Goal: Task Accomplishment & Management: Use online tool/utility

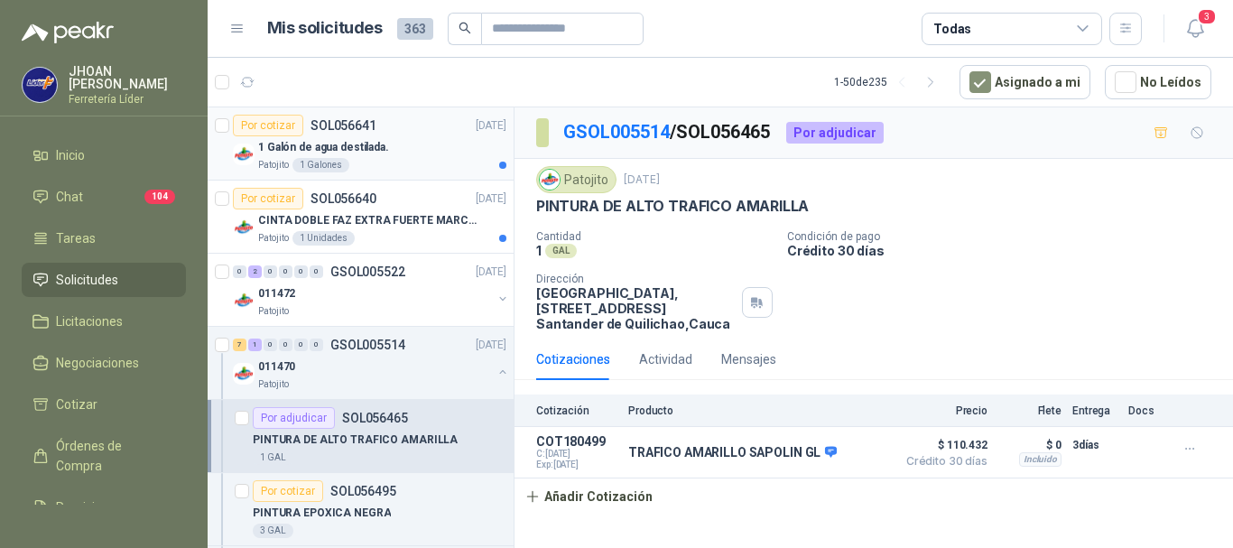
click at [382, 159] on div "Patojito 1 Galones" at bounding box center [382, 165] width 248 height 14
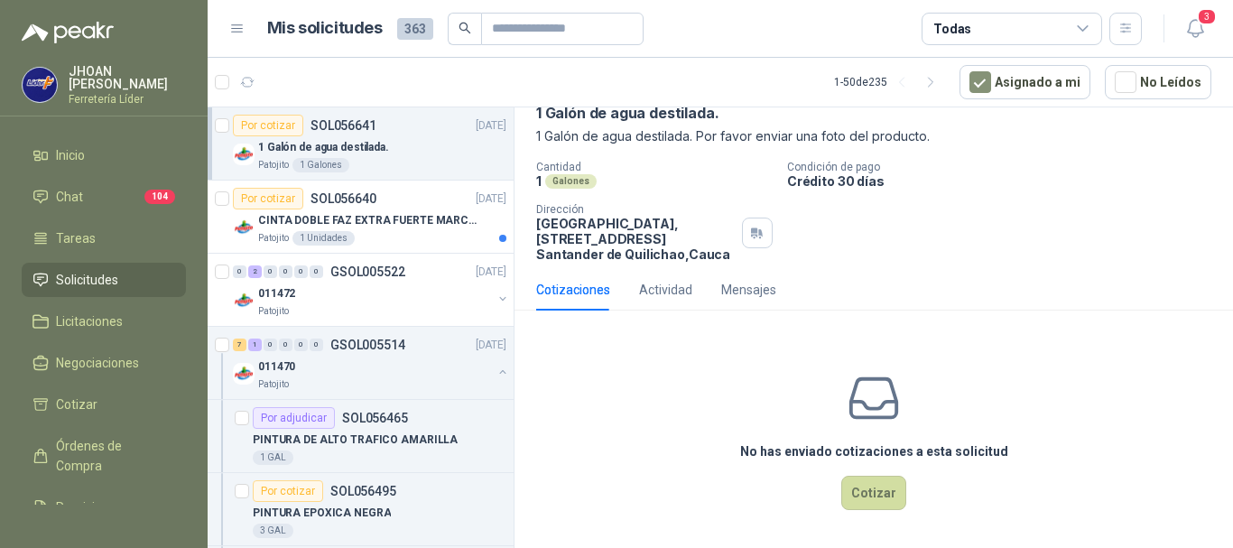
scroll to position [95, 0]
click at [849, 490] on button "Cotizar" at bounding box center [873, 492] width 65 height 34
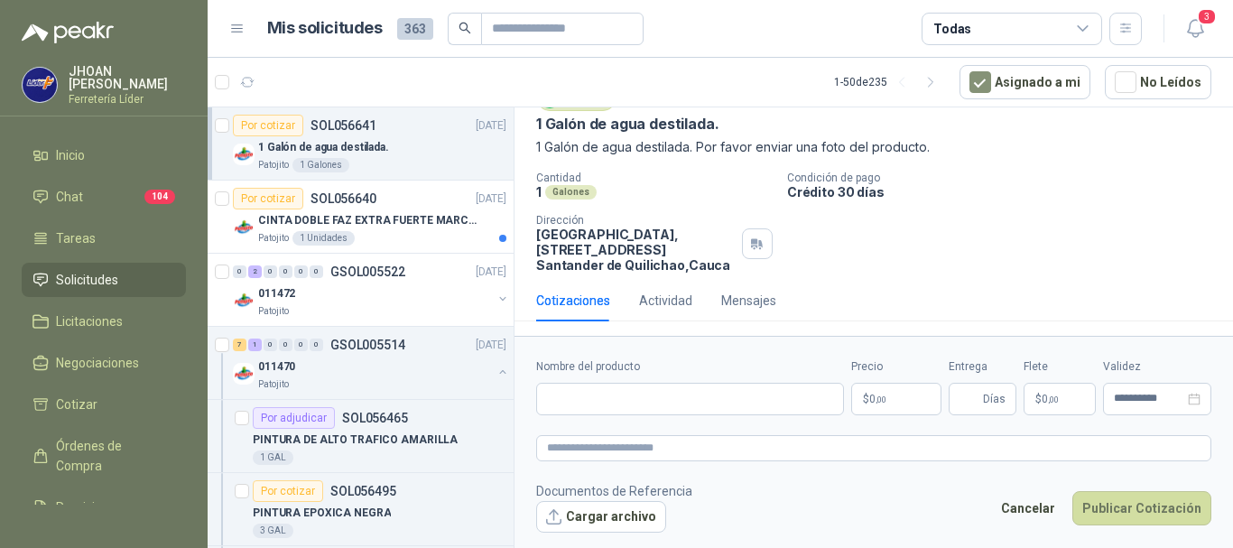
scroll to position [82, 0]
click at [581, 408] on input "Nombre del producto" at bounding box center [690, 399] width 308 height 33
paste input "**********"
type input "**********"
click at [894, 404] on p "$ 0 ,00" at bounding box center [896, 399] width 90 height 33
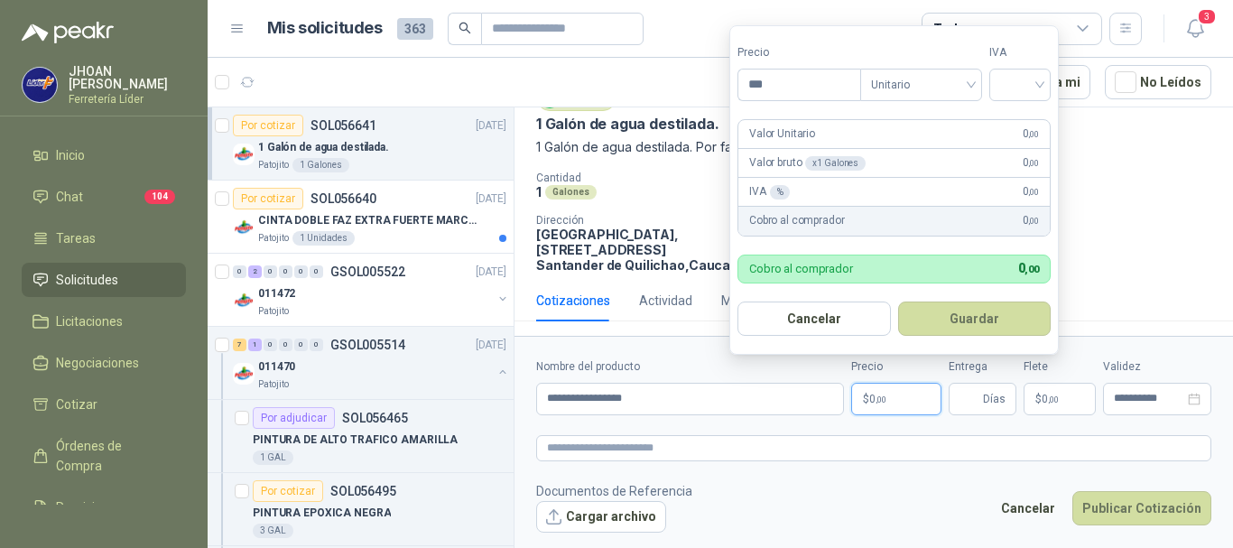
click at [791, 136] on p "Valor Unitario" at bounding box center [782, 134] width 66 height 17
click at [790, 136] on p "Valor Unitario" at bounding box center [782, 134] width 66 height 17
click at [782, 73] on input "***" at bounding box center [800, 85] width 122 height 31
type input "********"
click at [898, 302] on button "Guardar" at bounding box center [974, 319] width 153 height 34
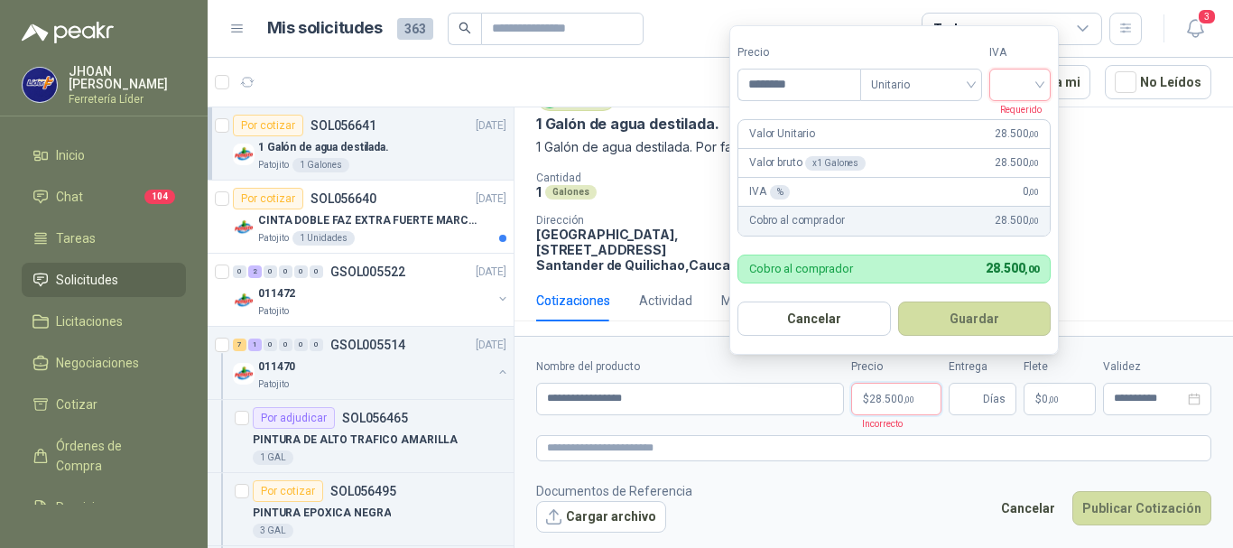
click at [1030, 96] on span at bounding box center [1020, 85] width 40 height 31
click at [1015, 125] on div "19%" at bounding box center [1024, 122] width 33 height 20
click at [987, 315] on button "Guardar" at bounding box center [977, 319] width 155 height 34
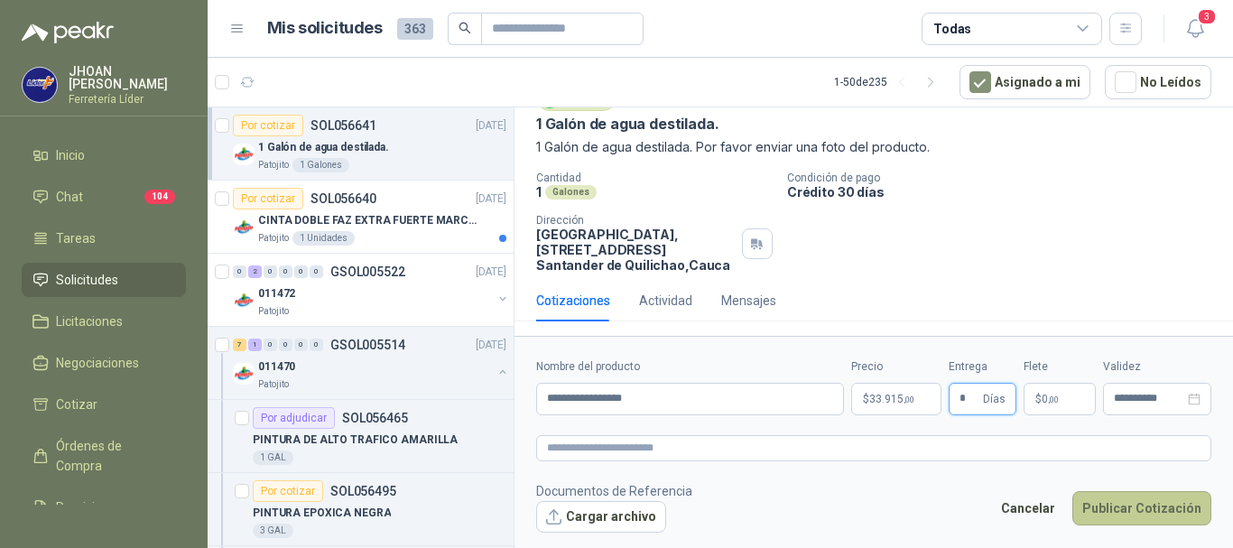
type input "*"
click at [1122, 516] on button "Publicar Cotización" at bounding box center [1142, 508] width 139 height 34
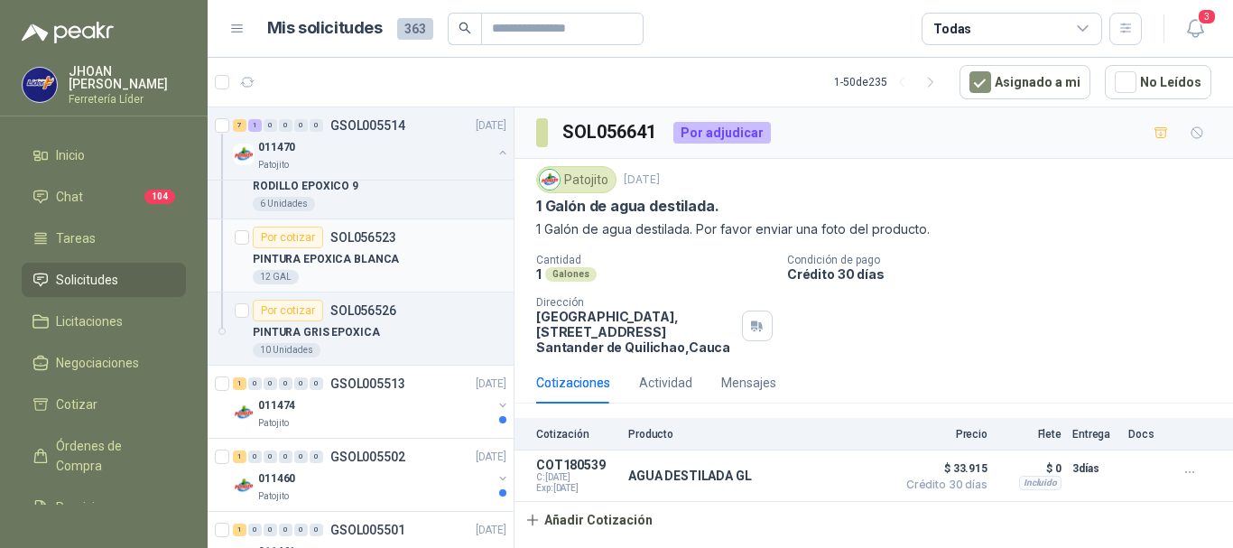
scroll to position [602, 0]
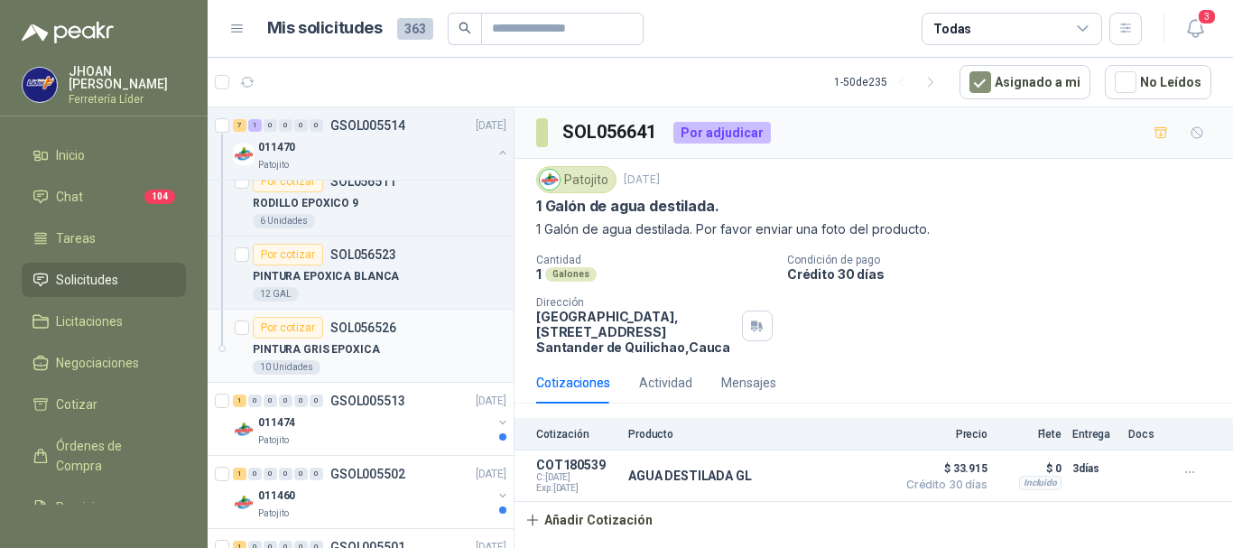
click at [283, 332] on div "Por cotizar" at bounding box center [288, 328] width 70 height 22
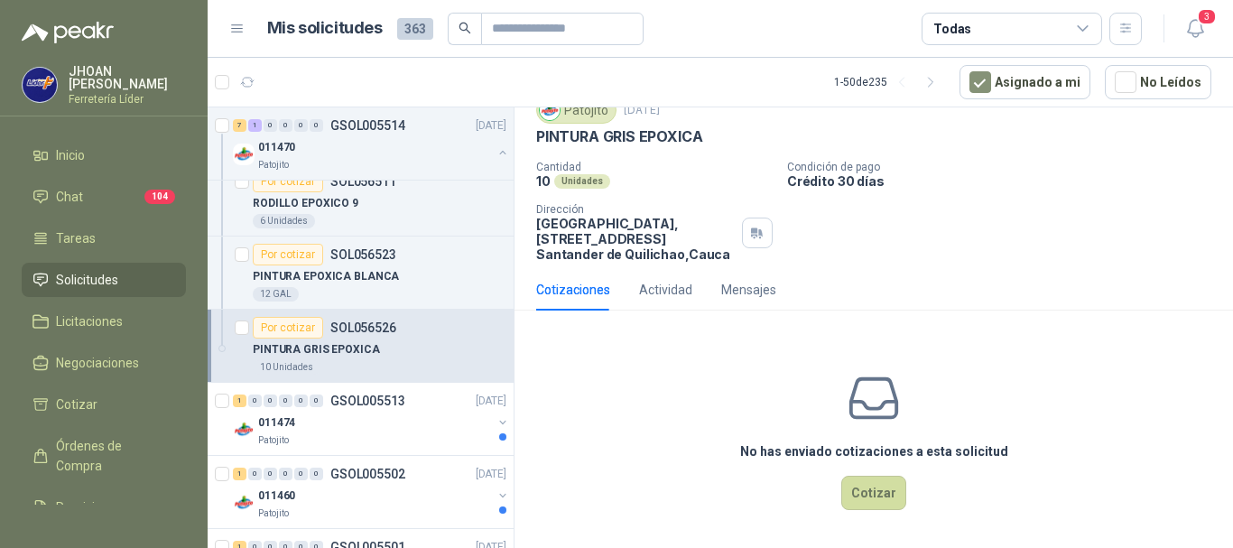
scroll to position [71, 0]
click at [859, 498] on button "Cotizar" at bounding box center [873, 492] width 65 height 34
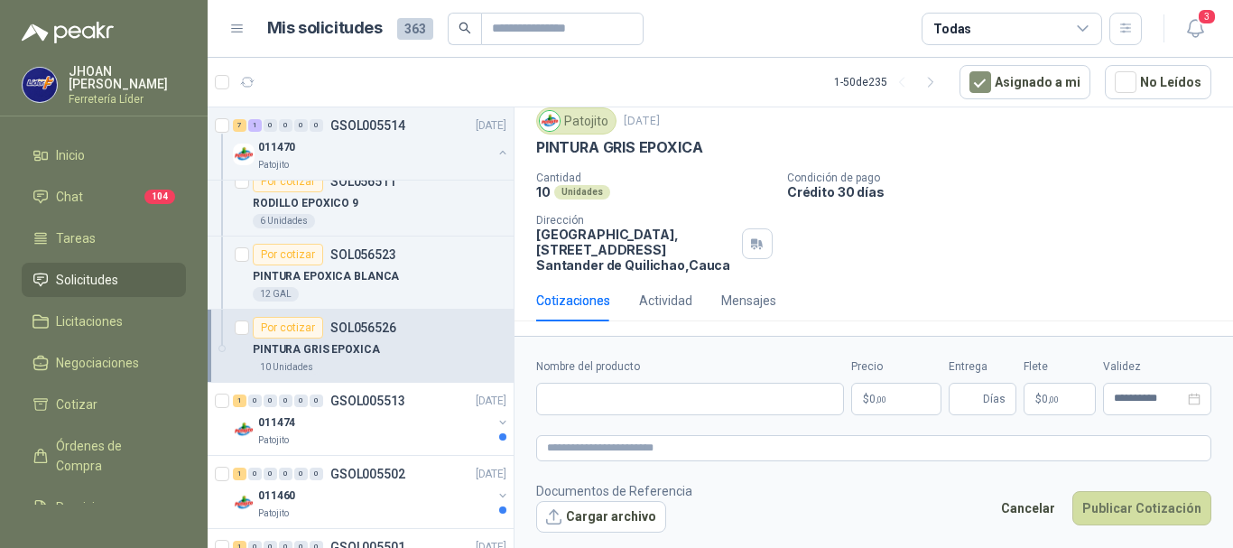
scroll to position [59, 0]
click at [606, 407] on input "Nombre del producto" at bounding box center [690, 399] width 308 height 33
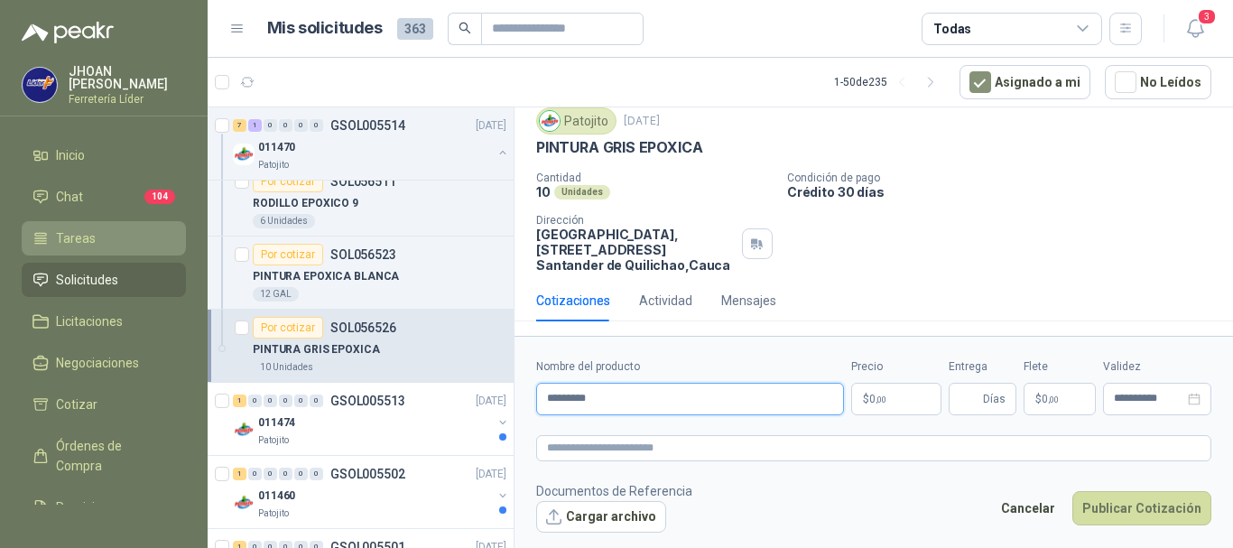
type input "*********"
drag, startPoint x: 609, startPoint y: 397, endPoint x: 449, endPoint y: 396, distance: 159.8
click at [449, 396] on div "Por adjudicar SOL056641 18/09/25 1 Galón de agua destilada. Patojito 1 Galones …" at bounding box center [721, 331] width 1026 height 448
paste input "**********"
type input "**********"
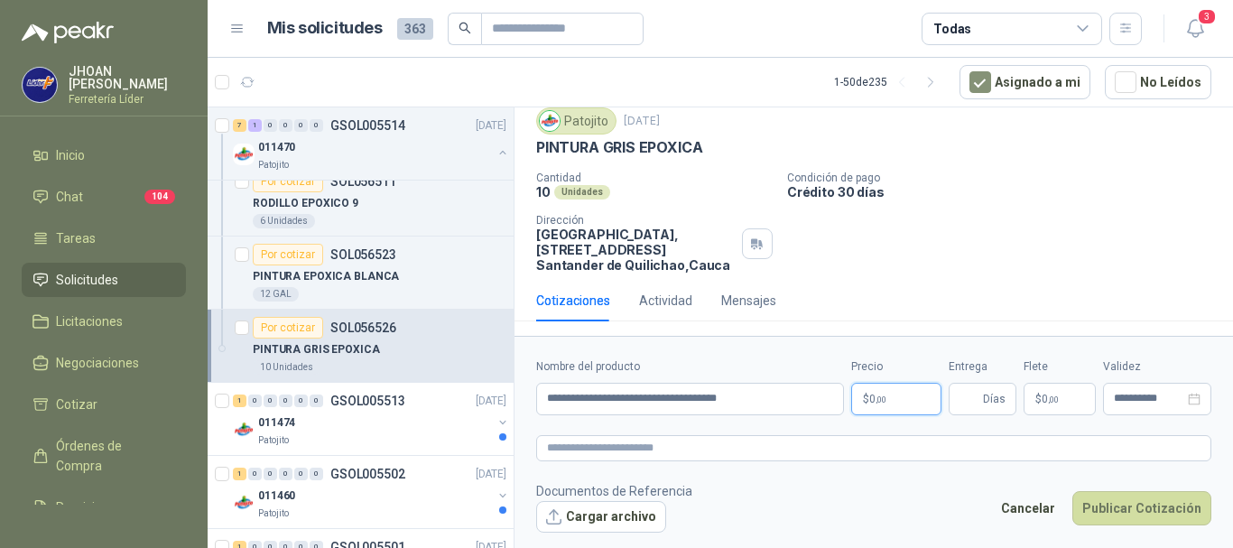
click at [896, 407] on p "$ 0 ,00" at bounding box center [896, 399] width 90 height 33
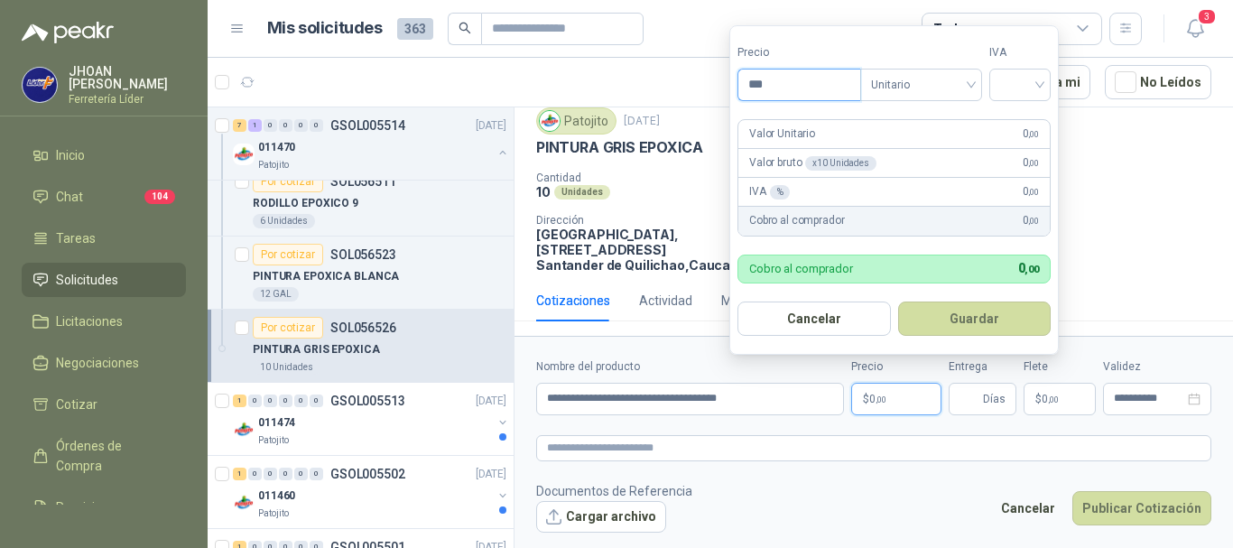
click at [779, 80] on input "***" at bounding box center [800, 85] width 122 height 31
type input "*********"
drag, startPoint x: 1018, startPoint y: 85, endPoint x: 1027, endPoint y: 100, distance: 18.3
click at [1018, 87] on input "search" at bounding box center [1020, 83] width 40 height 27
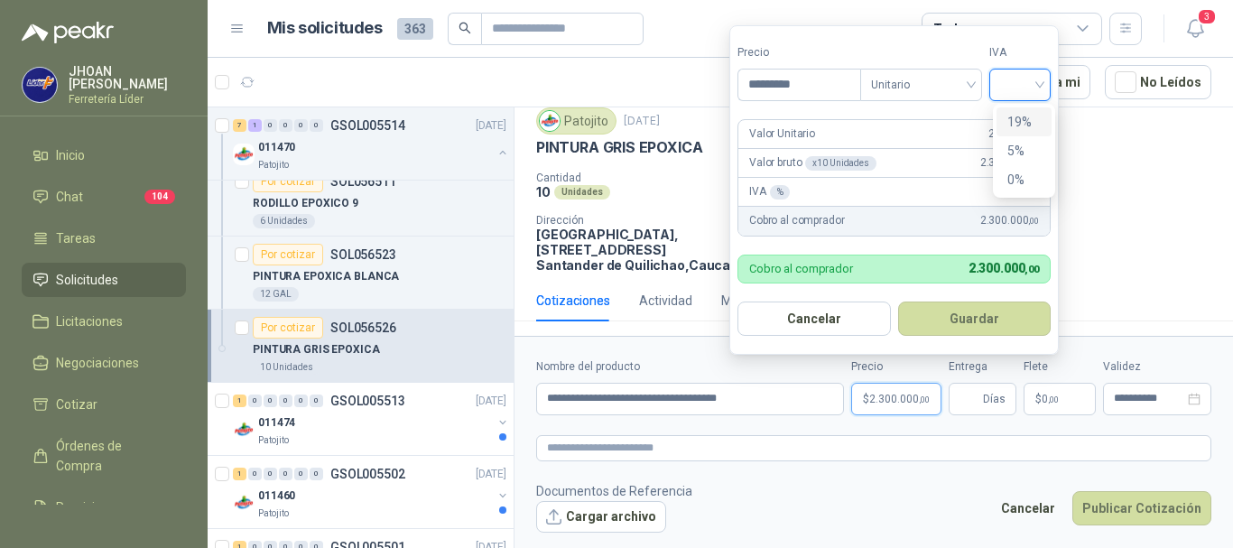
click at [1022, 130] on div "19%" at bounding box center [1024, 122] width 33 height 20
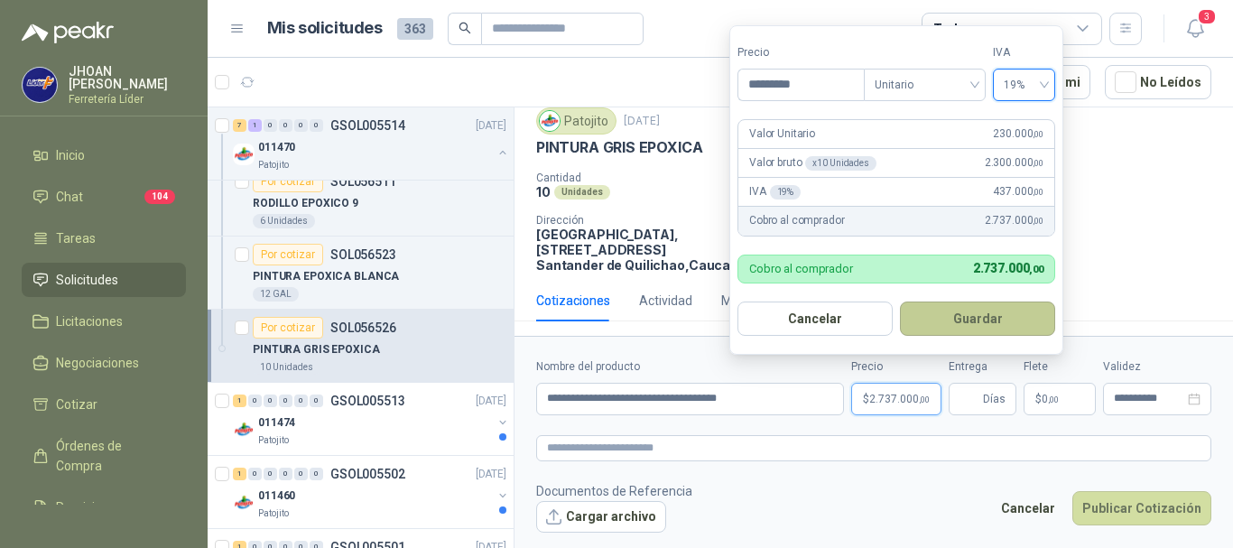
click at [966, 314] on button "Guardar" at bounding box center [977, 319] width 155 height 34
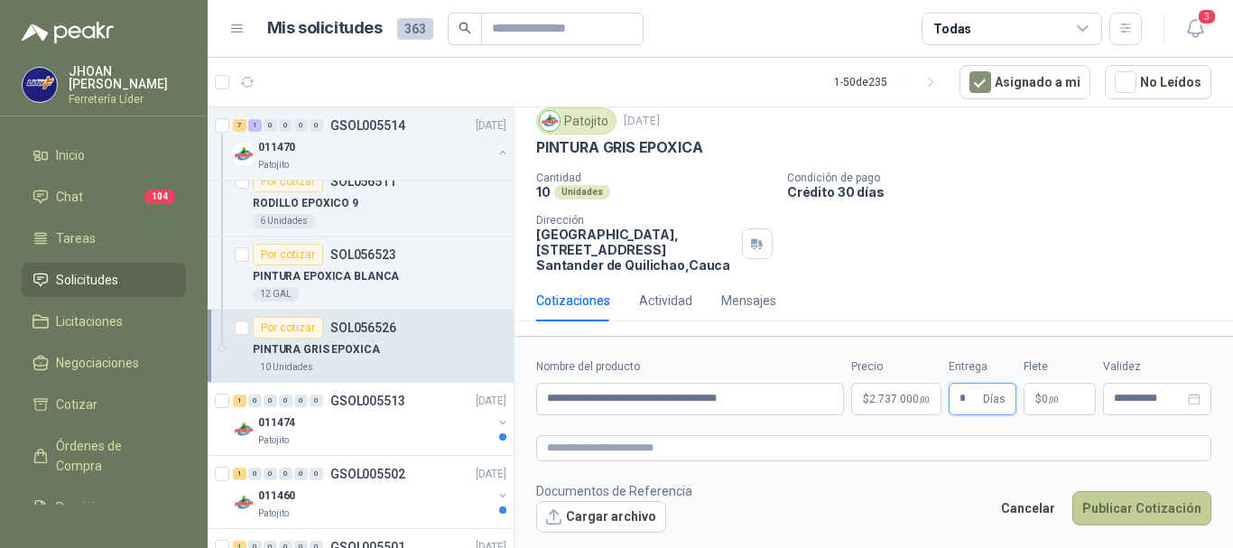
type input "*"
click at [1120, 491] on button "Publicar Cotización" at bounding box center [1142, 508] width 139 height 34
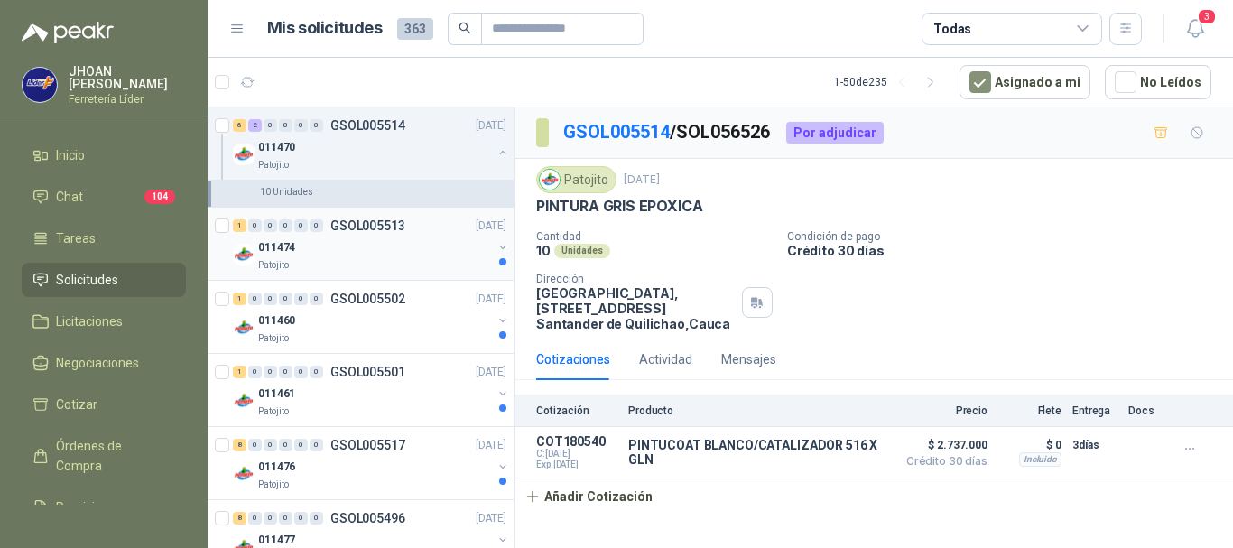
scroll to position [783, 0]
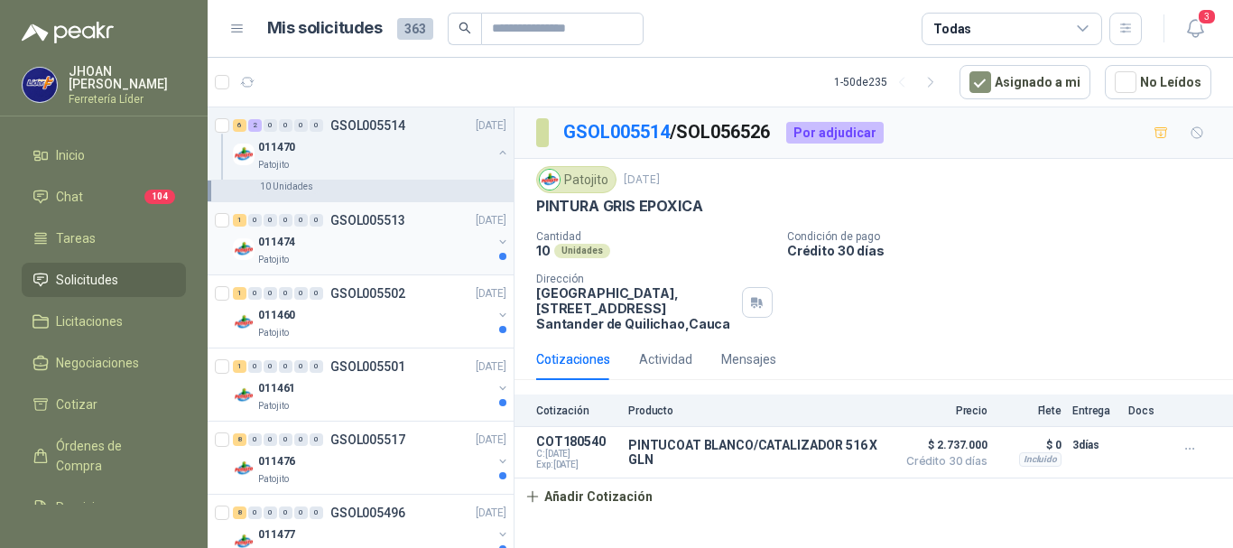
click at [369, 240] on div "011474" at bounding box center [375, 242] width 234 height 22
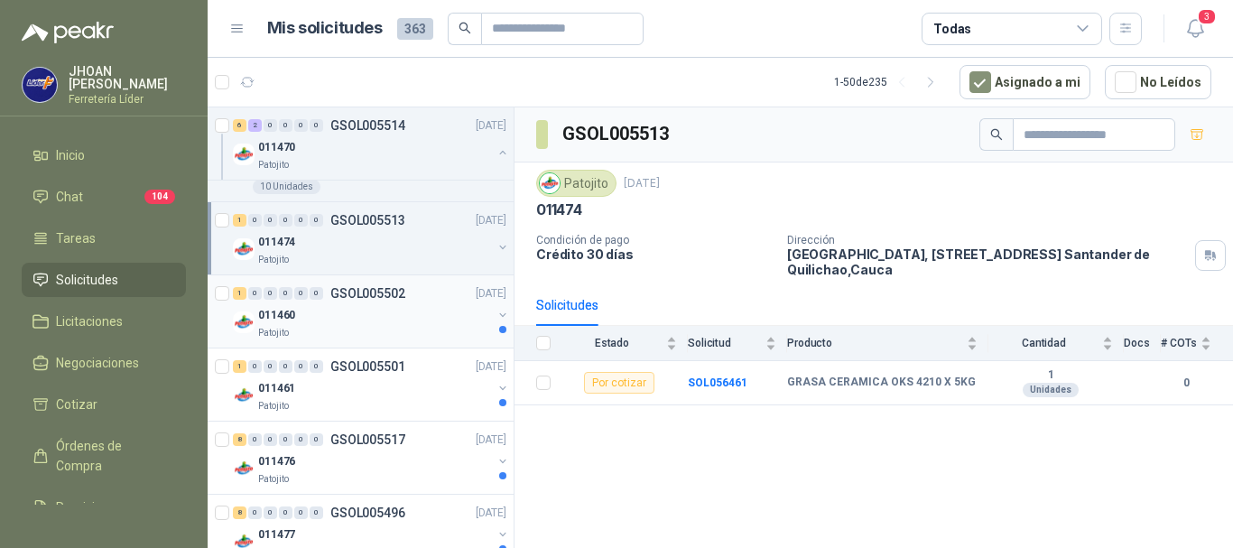
click at [330, 332] on div "Patojito" at bounding box center [375, 333] width 234 height 14
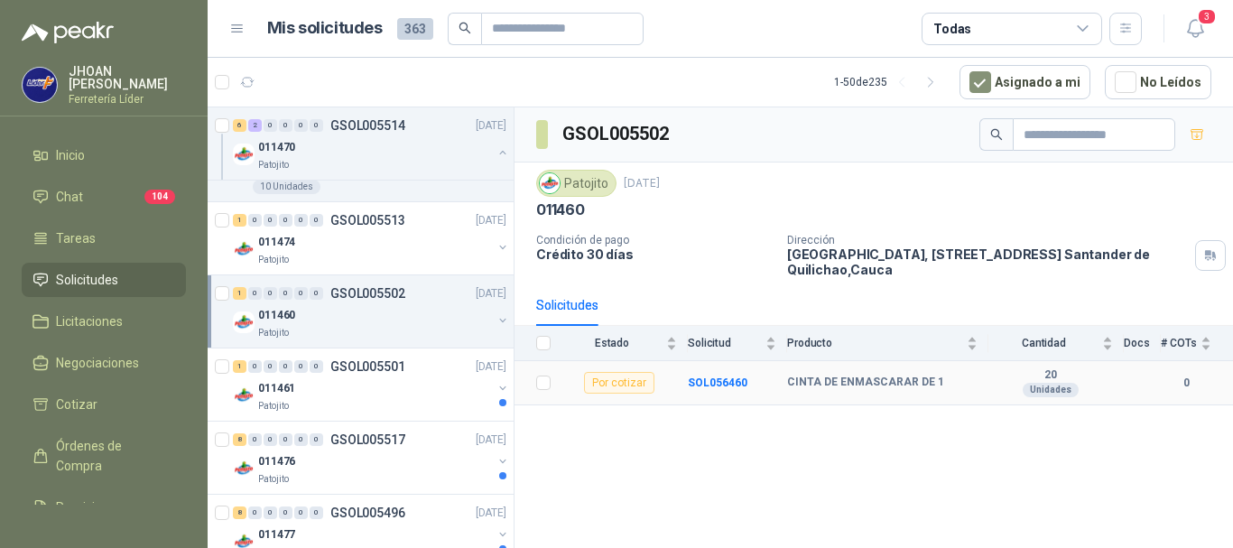
click at [604, 386] on div "Por cotizar" at bounding box center [619, 383] width 70 height 22
click at [265, 316] on p "011460" at bounding box center [276, 315] width 37 height 17
click at [290, 367] on div "Por cotizar" at bounding box center [288, 367] width 70 height 22
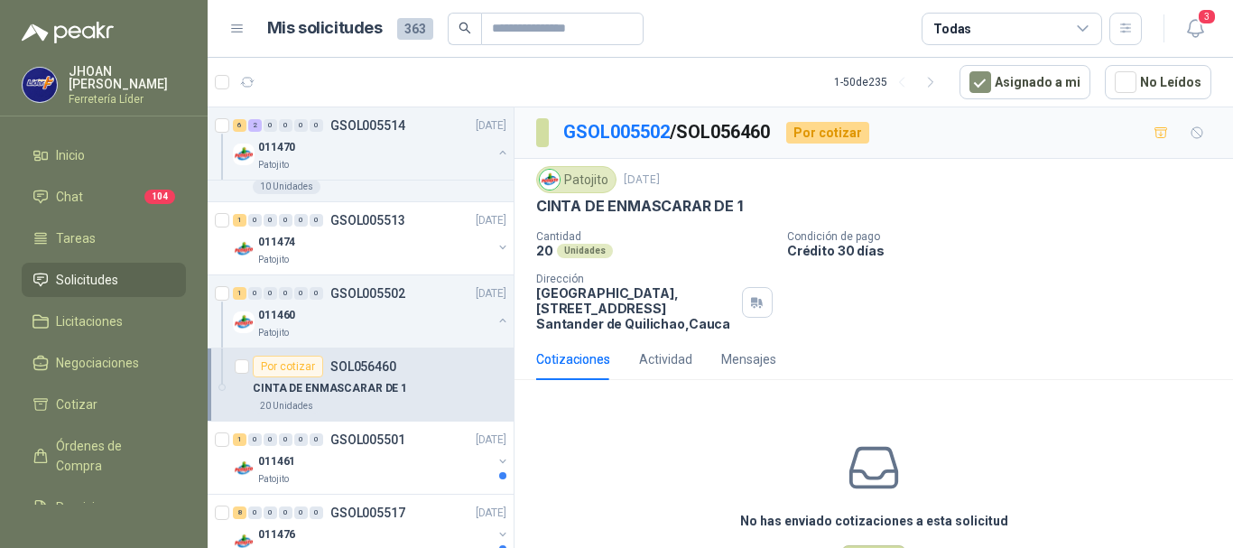
scroll to position [71, 0]
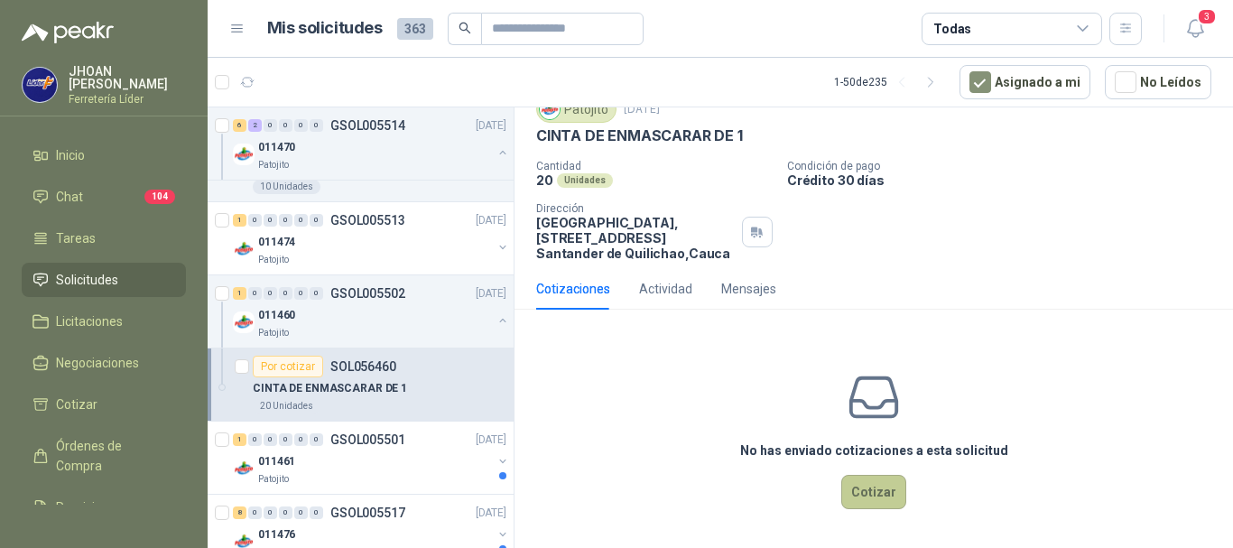
click at [879, 489] on button "Cotizar" at bounding box center [873, 492] width 65 height 34
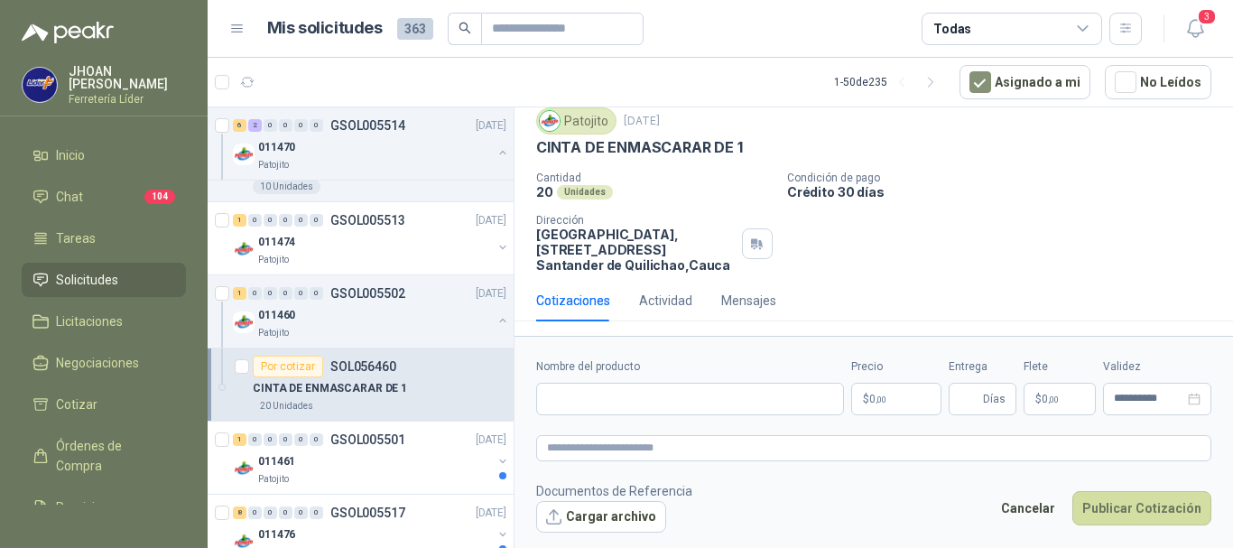
scroll to position [59, 0]
click at [573, 402] on input "Nombre del producto" at bounding box center [690, 399] width 308 height 33
click at [578, 399] on input "Nombre del producto" at bounding box center [690, 399] width 308 height 33
paste input "**********"
type input "**********"
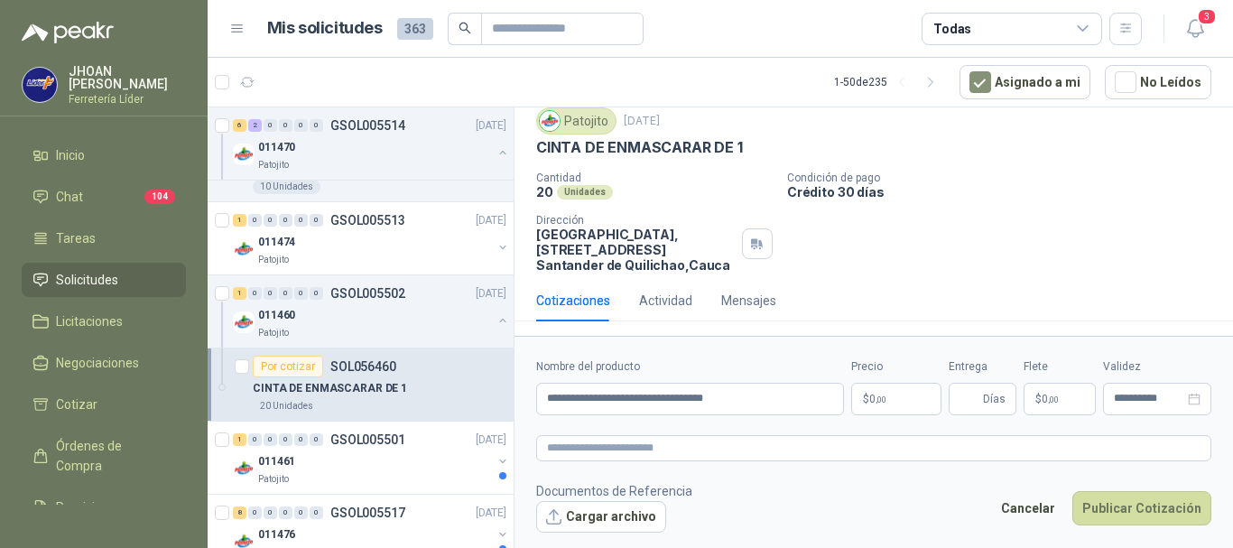
click at [893, 405] on p "$ 0 ,00" at bounding box center [896, 399] width 90 height 33
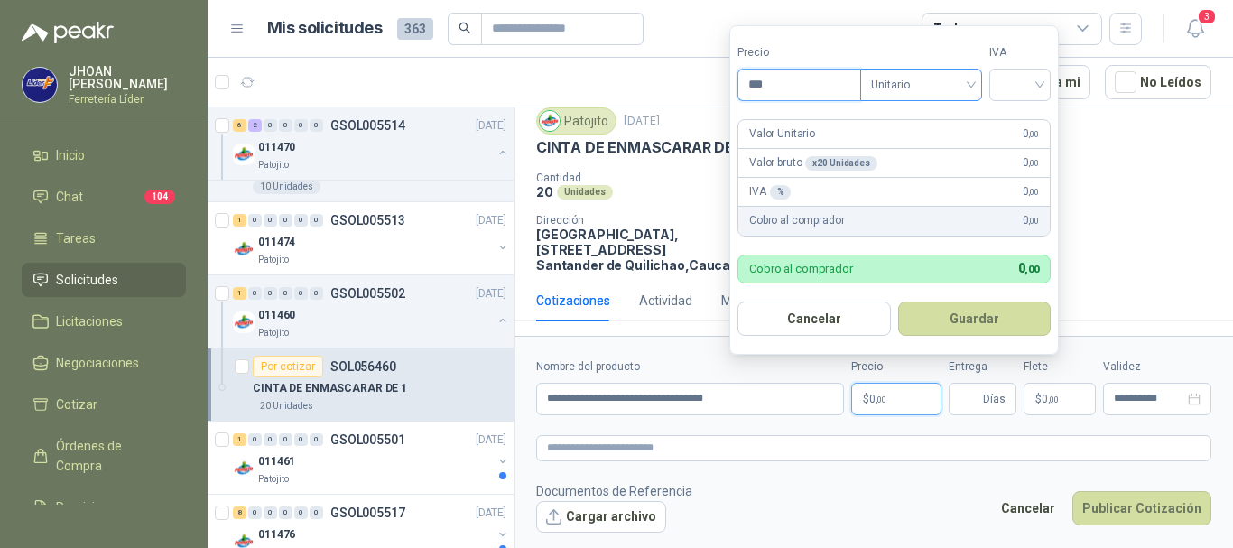
click at [897, 88] on span "Unitario" at bounding box center [921, 84] width 100 height 27
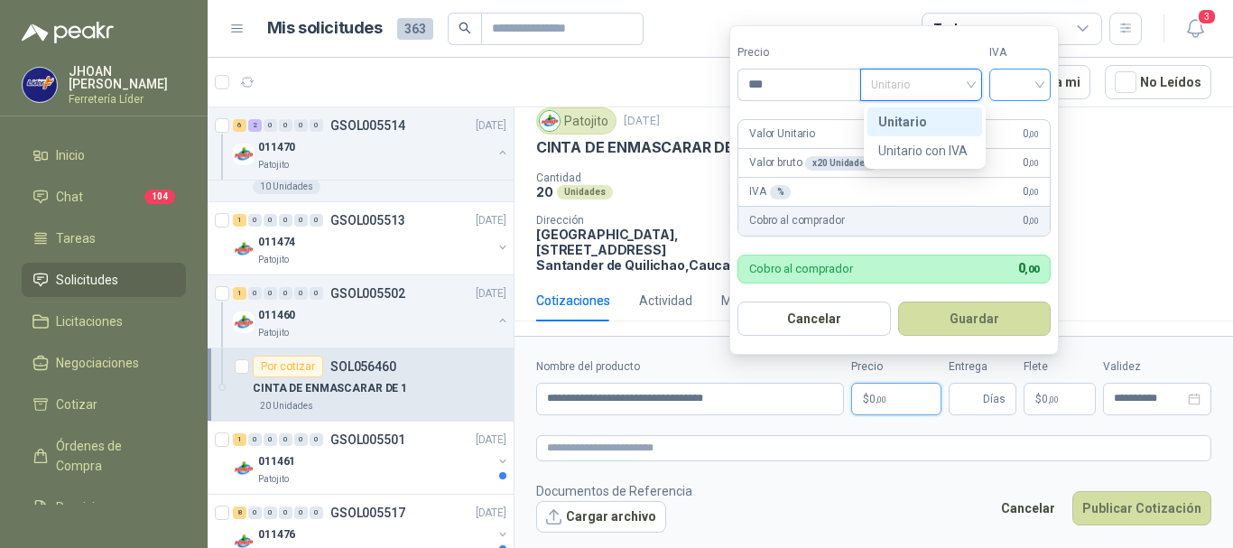
click at [1033, 94] on input "search" at bounding box center [1020, 83] width 40 height 27
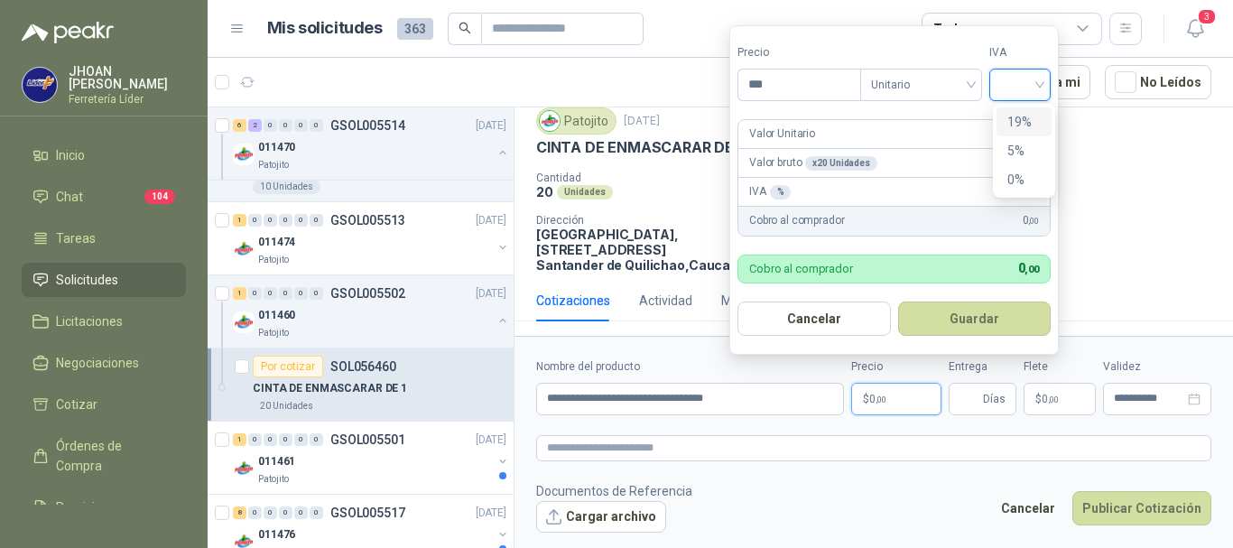
click at [1026, 112] on div "19%" at bounding box center [1024, 122] width 33 height 20
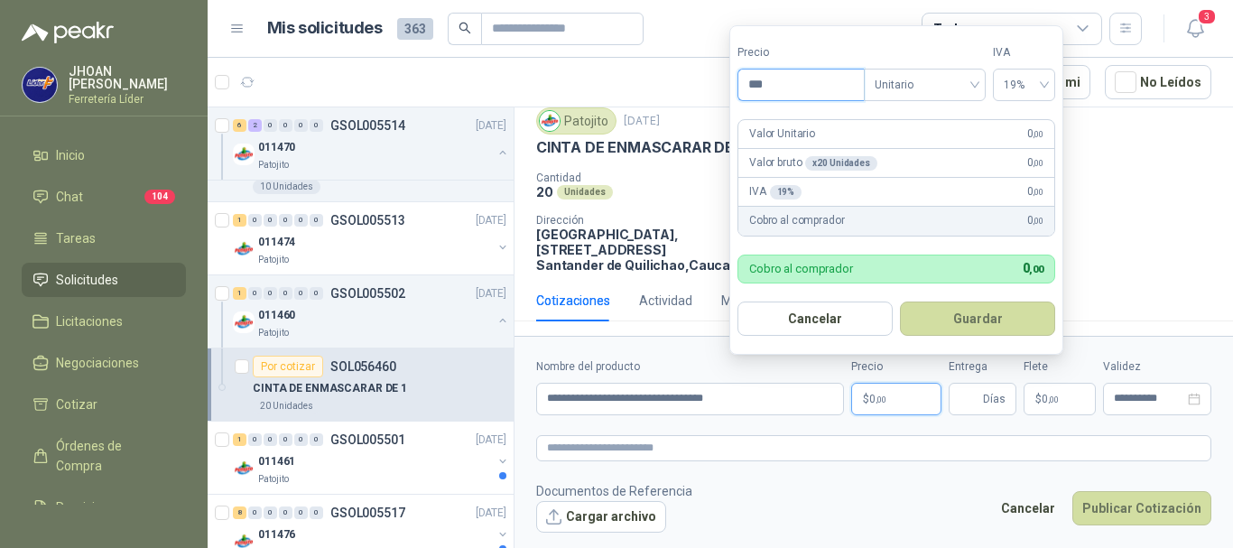
click at [771, 78] on input "***" at bounding box center [802, 85] width 126 height 31
type input "*******"
click at [971, 321] on button "Guardar" at bounding box center [977, 319] width 155 height 34
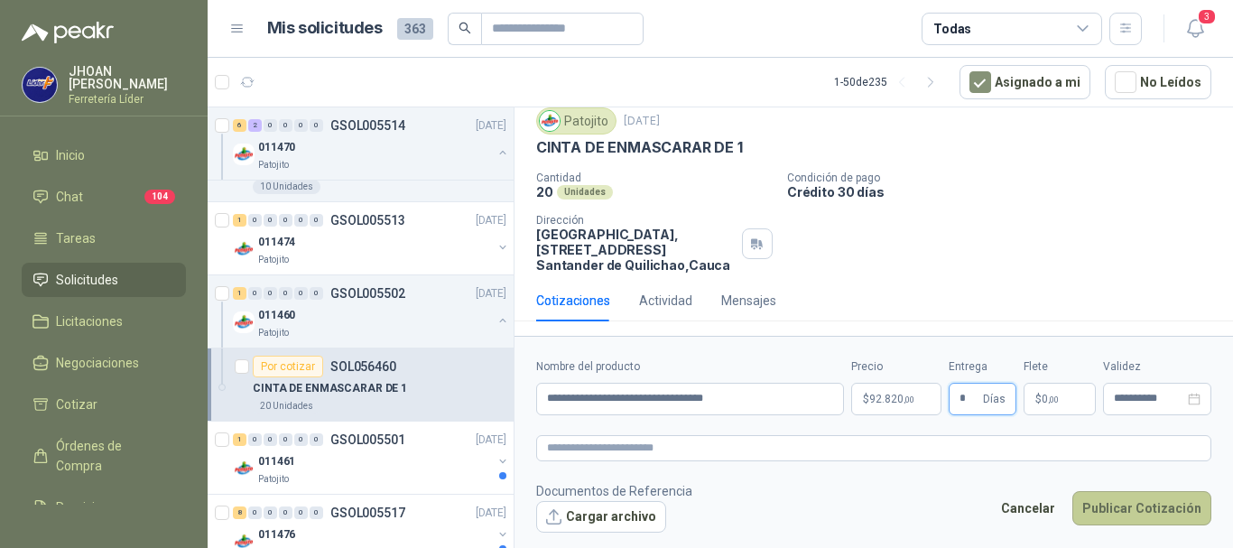
type input "*"
click at [1117, 491] on button "Publicar Cotización" at bounding box center [1142, 508] width 139 height 34
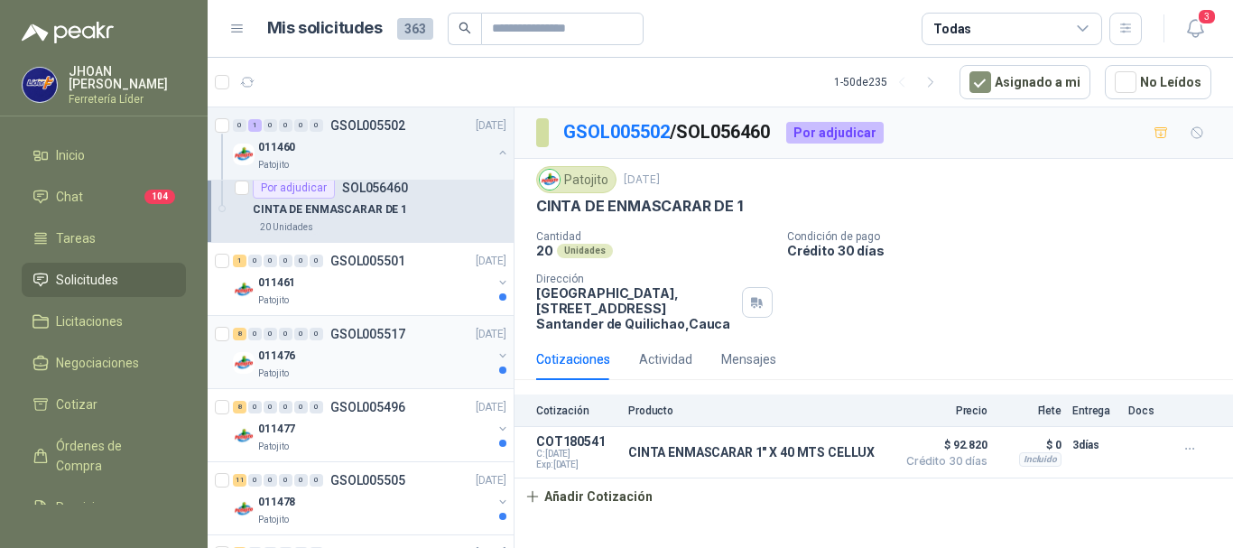
scroll to position [963, 0]
click at [308, 276] on div "011461" at bounding box center [375, 281] width 234 height 22
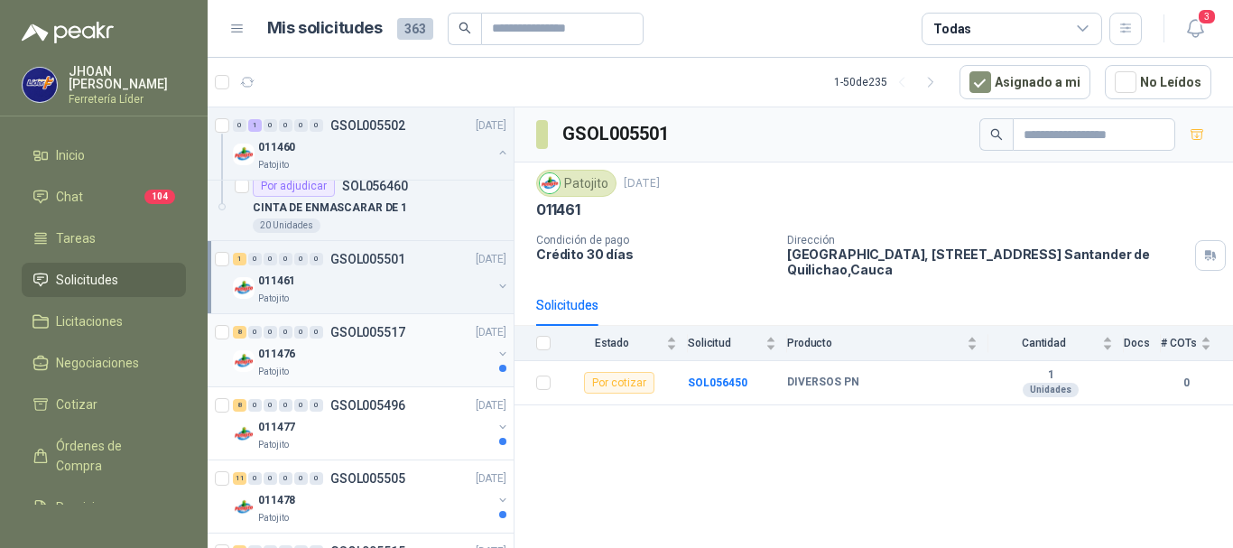
click at [339, 356] on div "011476" at bounding box center [375, 354] width 234 height 22
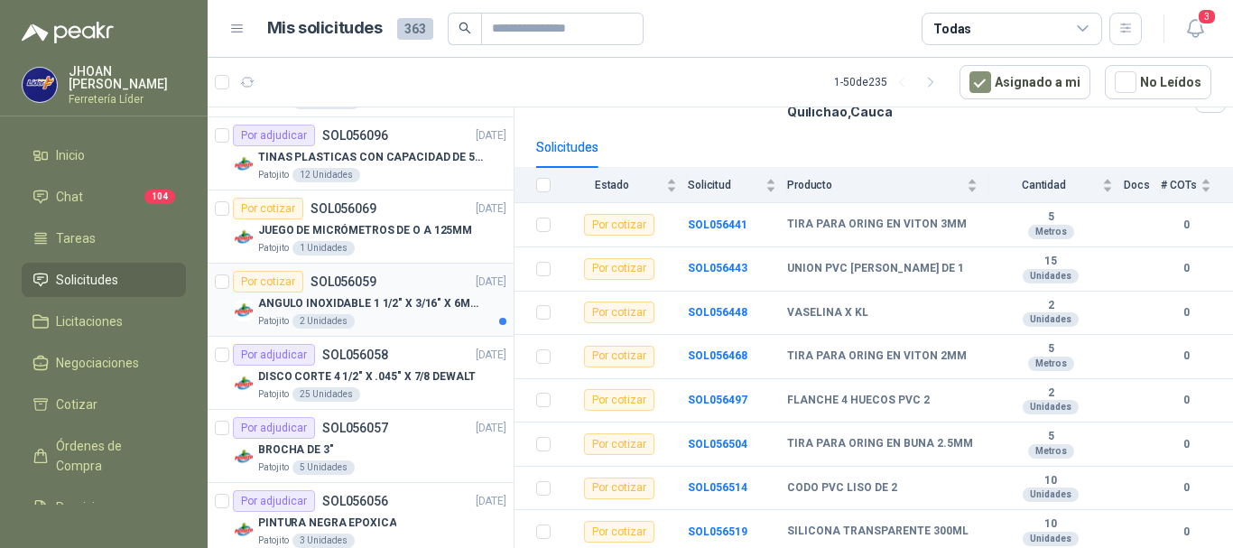
scroll to position [2408, 0]
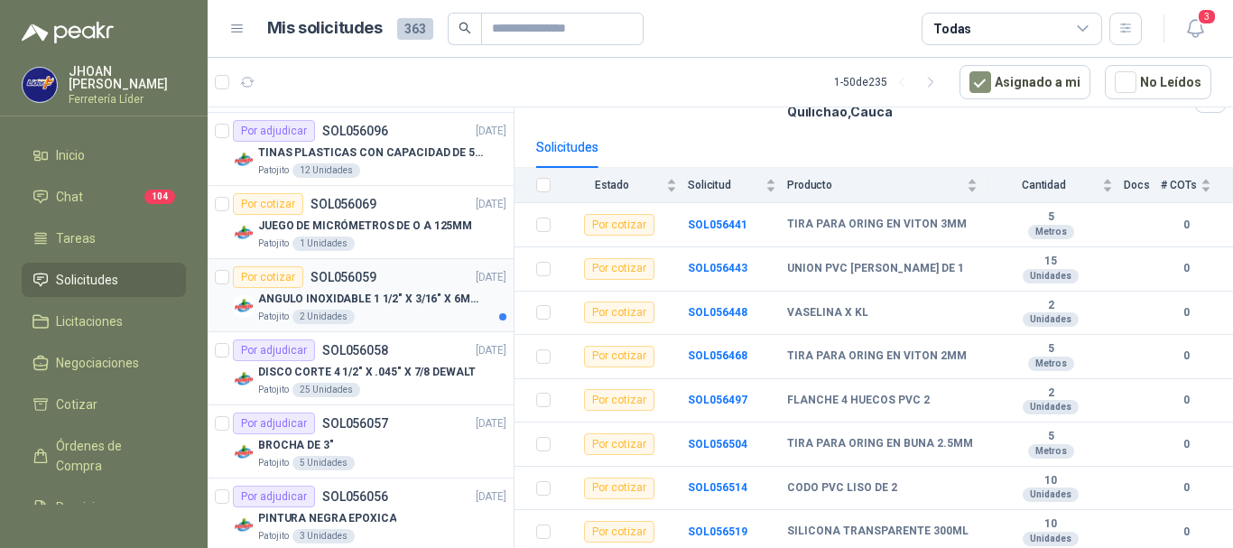
click at [259, 274] on div "Por cotizar" at bounding box center [268, 277] width 70 height 22
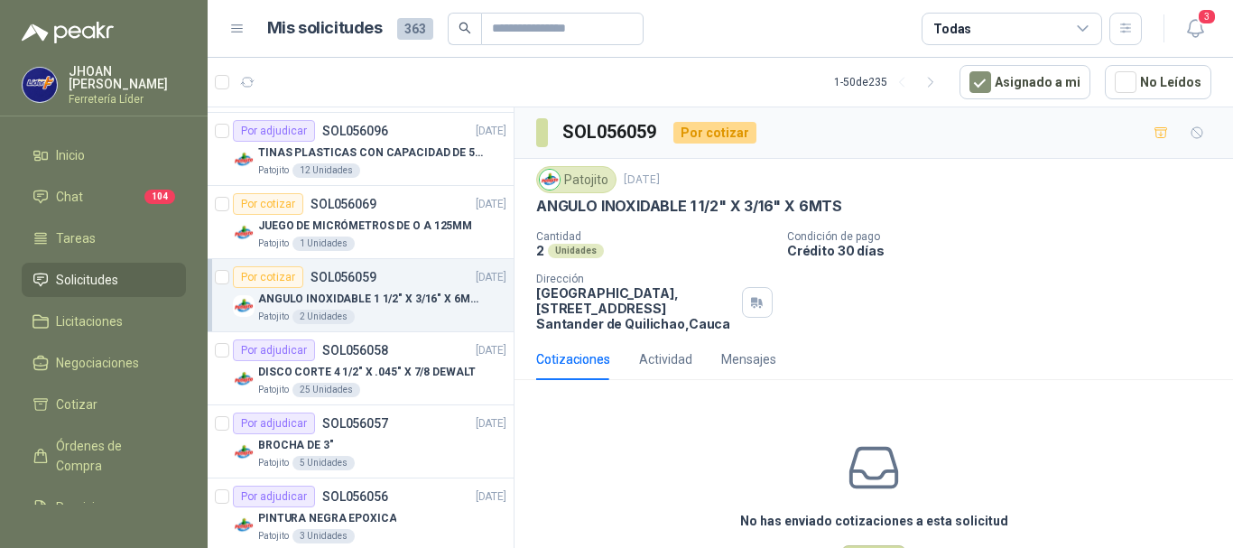
scroll to position [71, 0]
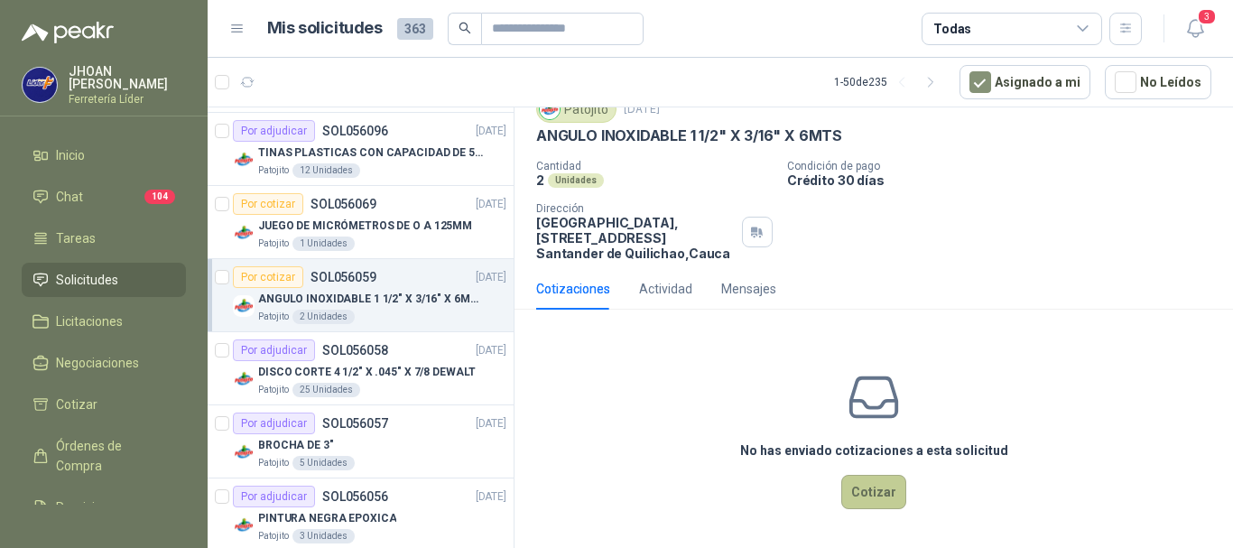
click at [879, 499] on button "Cotizar" at bounding box center [873, 492] width 65 height 34
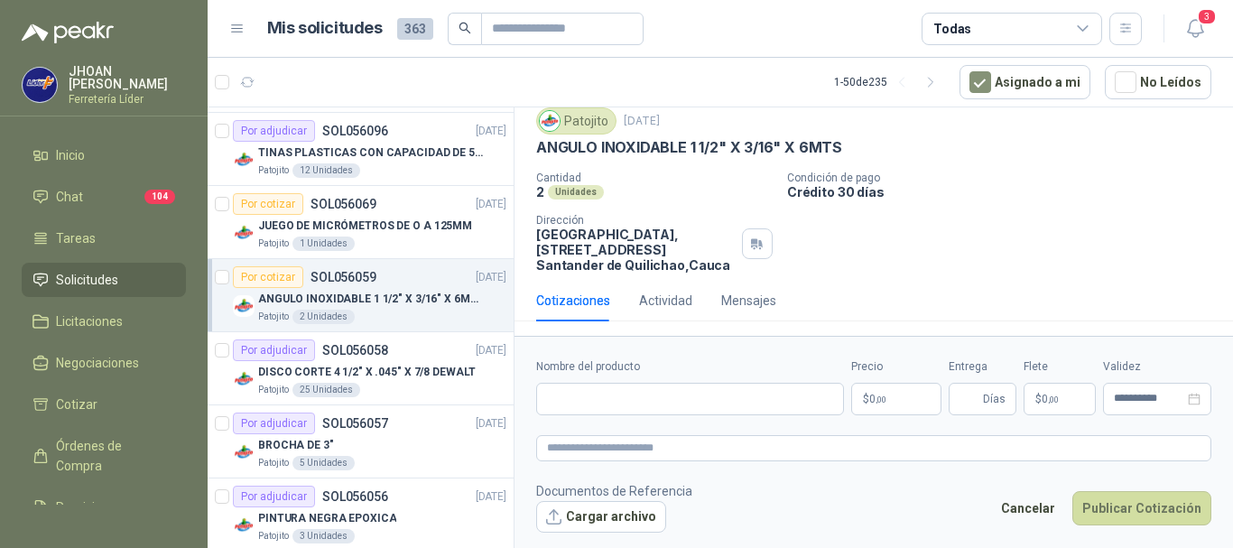
scroll to position [59, 0]
click at [572, 412] on input "Nombre del producto" at bounding box center [690, 399] width 308 height 33
type input "**********"
click at [910, 408] on p "$ 0 ,00" at bounding box center [896, 399] width 90 height 33
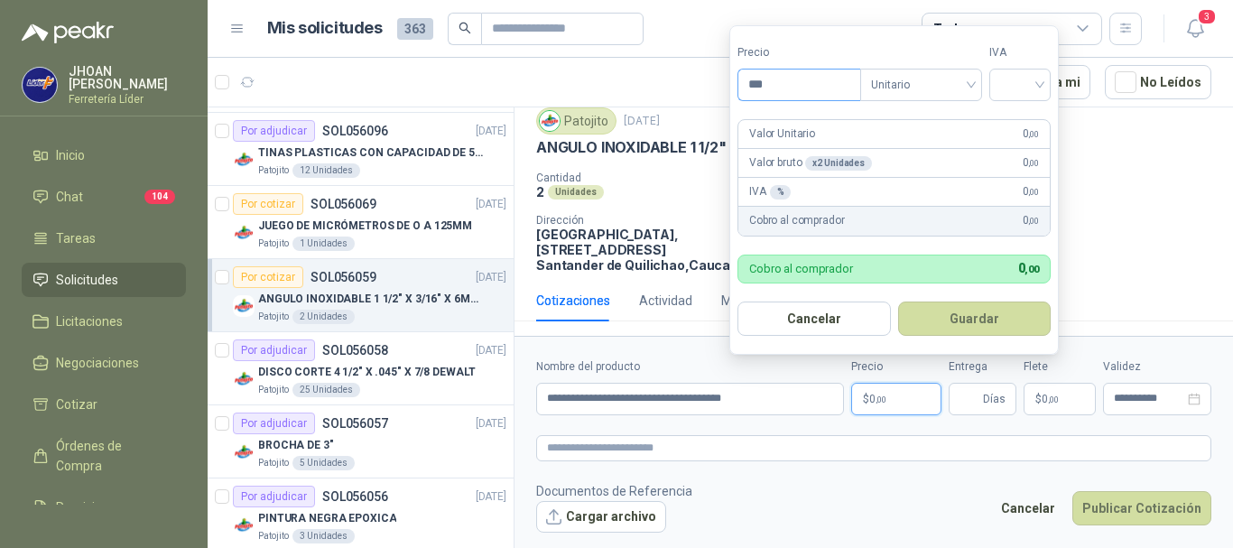
click at [810, 82] on input "***" at bounding box center [800, 85] width 122 height 31
type input "***"
click at [848, 306] on button "Cancelar" at bounding box center [814, 319] width 153 height 34
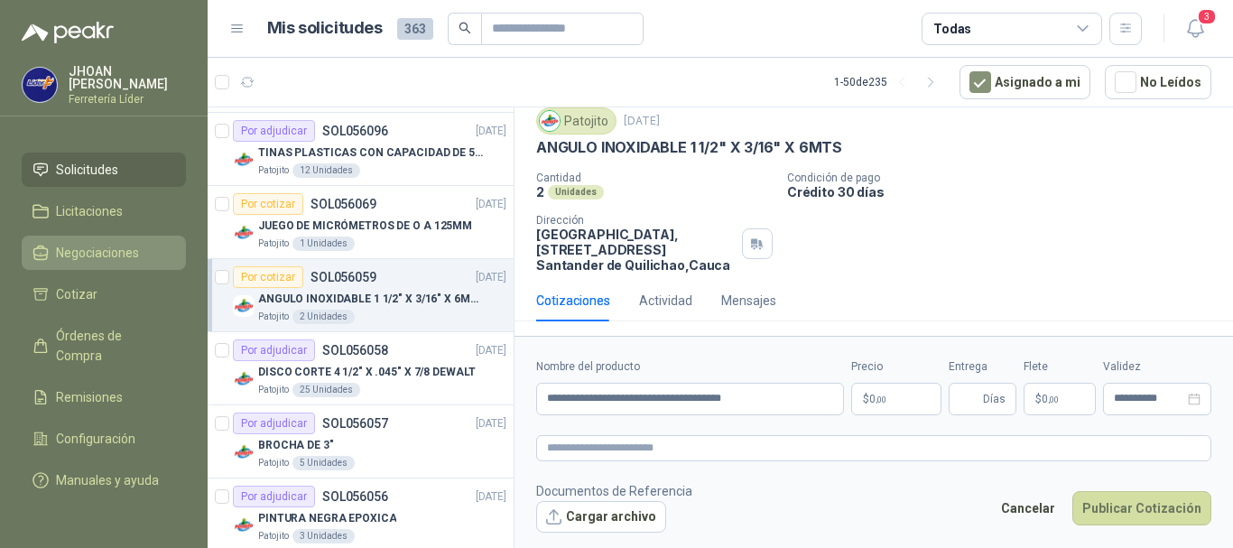
scroll to position [126, 0]
click at [1022, 505] on button "Cancelar" at bounding box center [1028, 508] width 74 height 34
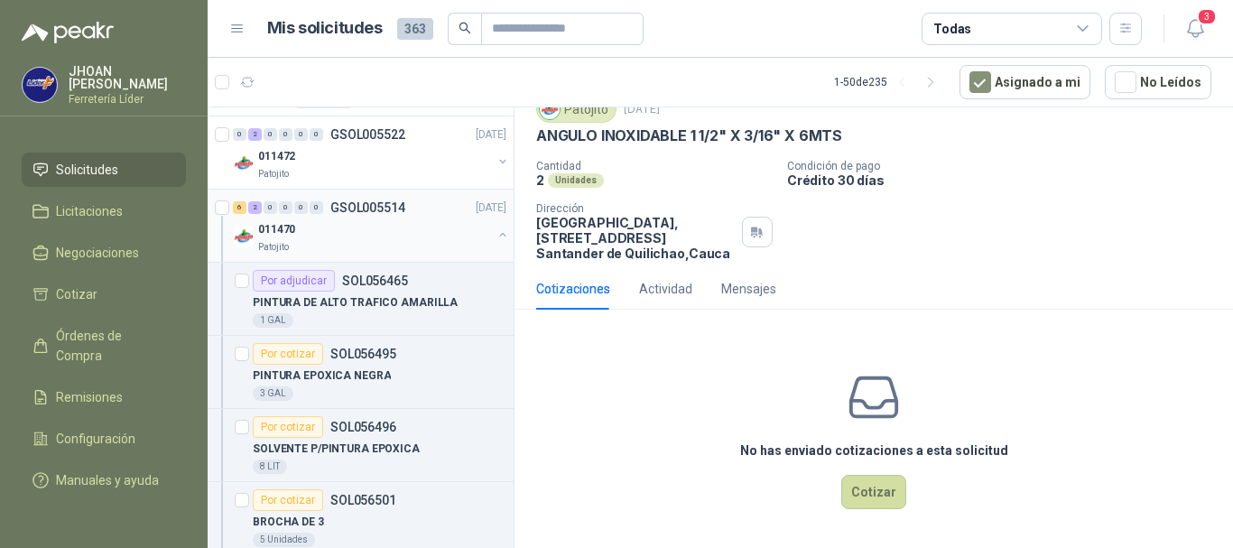
scroll to position [0, 0]
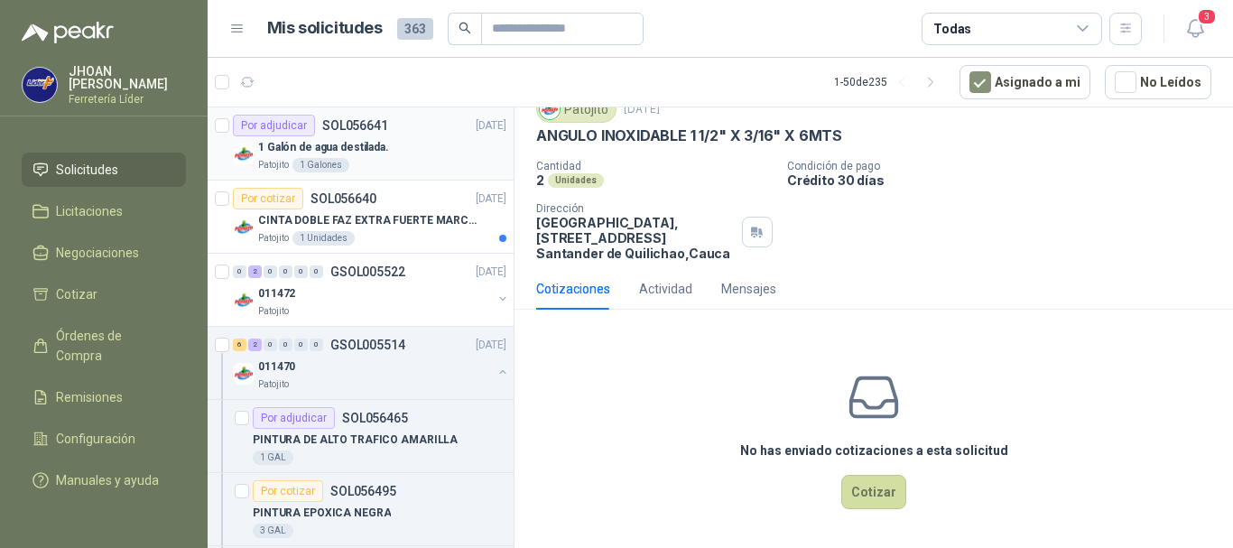
click at [392, 167] on div "Patojito 1 Galones" at bounding box center [382, 165] width 248 height 14
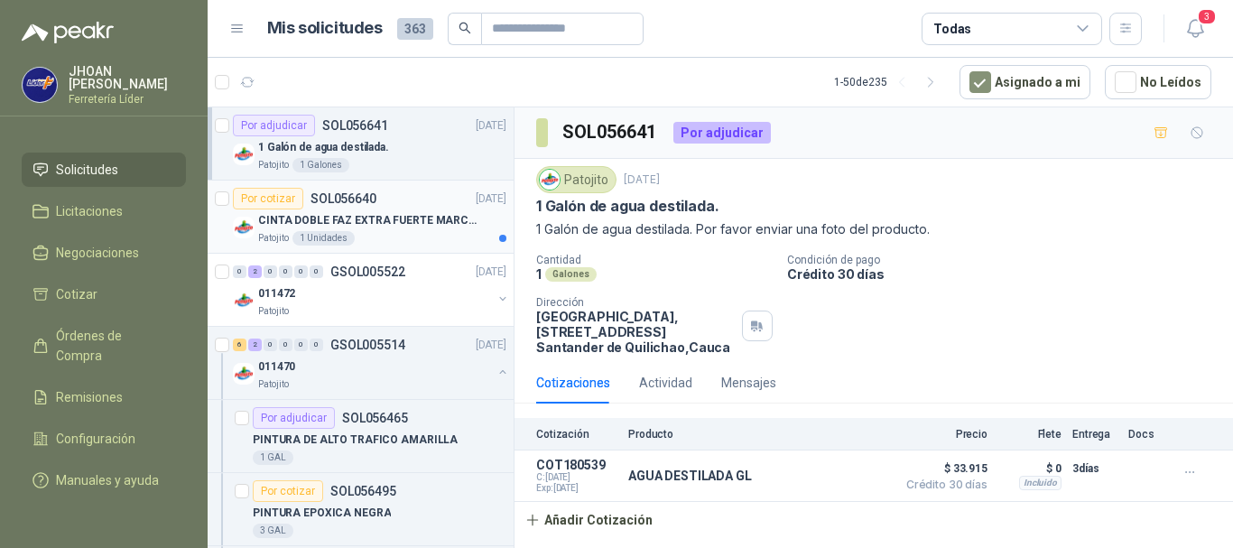
click at [414, 224] on p "CINTA DOBLE FAZ EXTRA FUERTE MARCA:3M" at bounding box center [370, 220] width 225 height 17
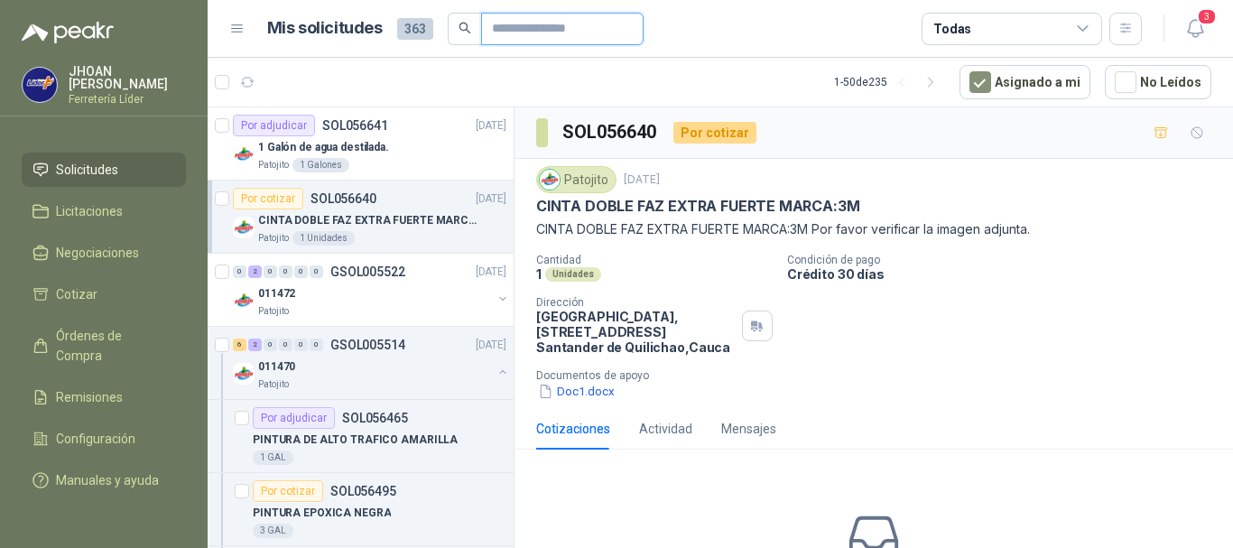
click at [528, 32] on input "text" at bounding box center [555, 29] width 126 height 31
type input "******"
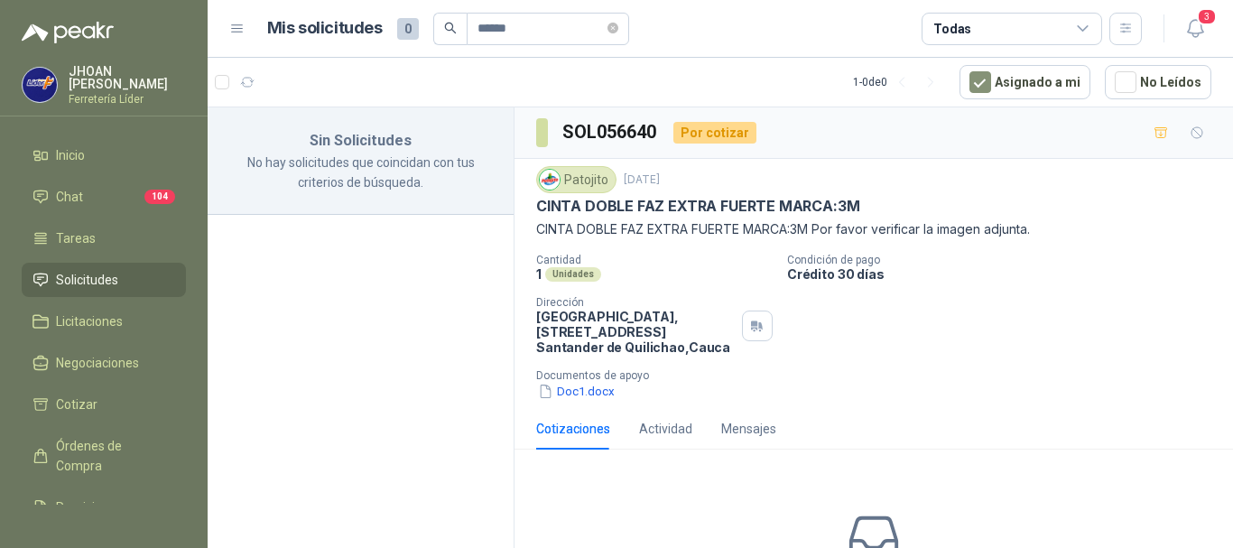
click at [80, 273] on span "Solicitudes" at bounding box center [87, 280] width 62 height 20
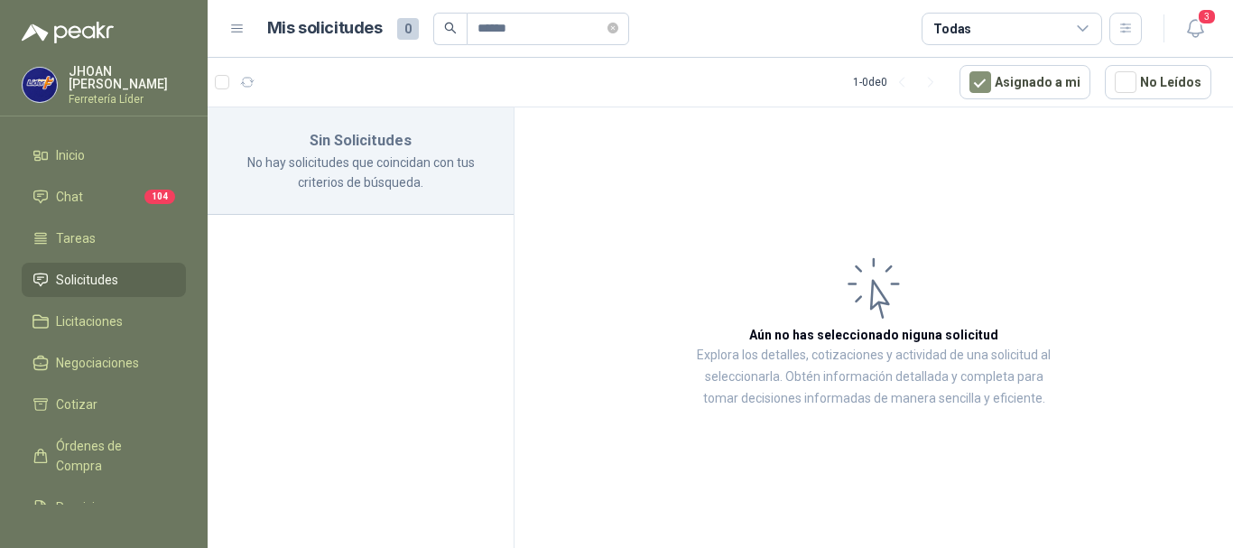
click at [88, 274] on span "Solicitudes" at bounding box center [87, 280] width 62 height 20
click at [115, 270] on span "Solicitudes" at bounding box center [87, 280] width 62 height 20
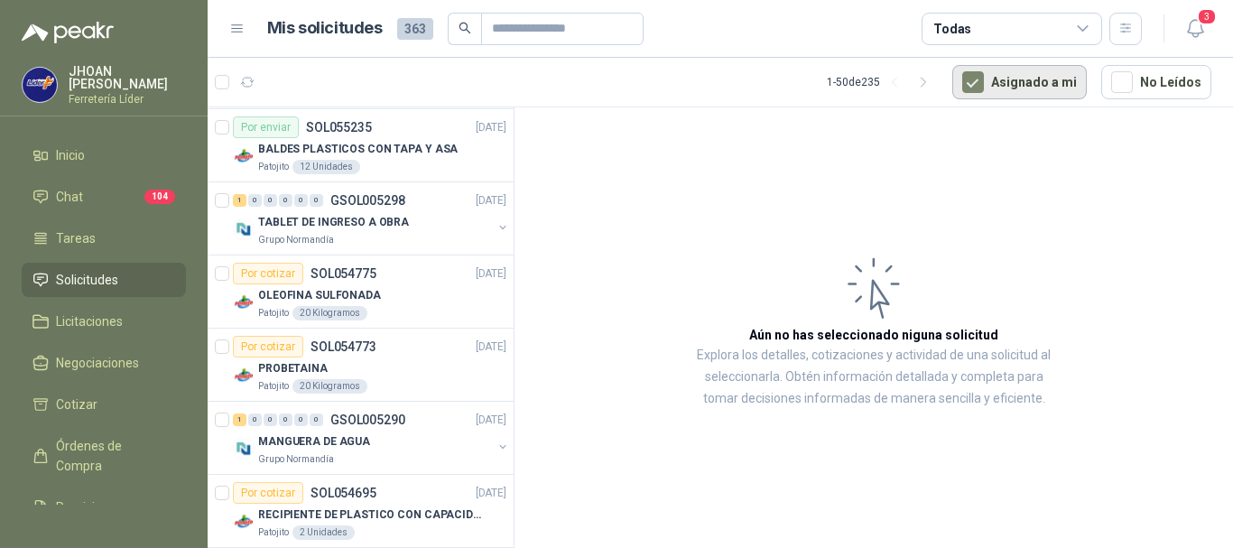
scroll to position [3235, 0]
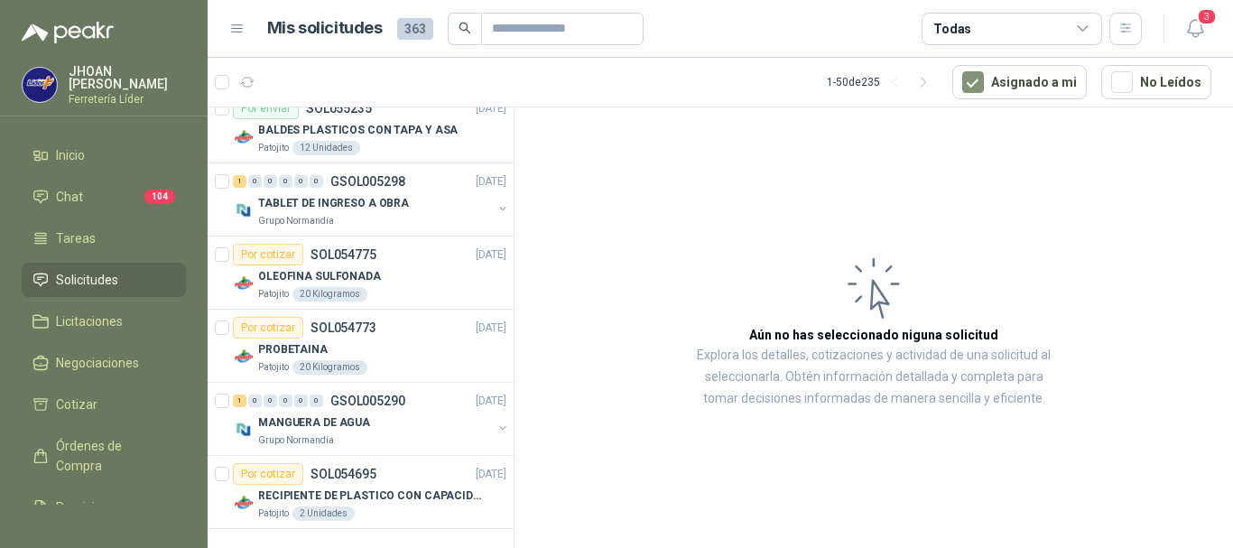
click at [1063, 28] on div "Todas" at bounding box center [1012, 29] width 181 height 33
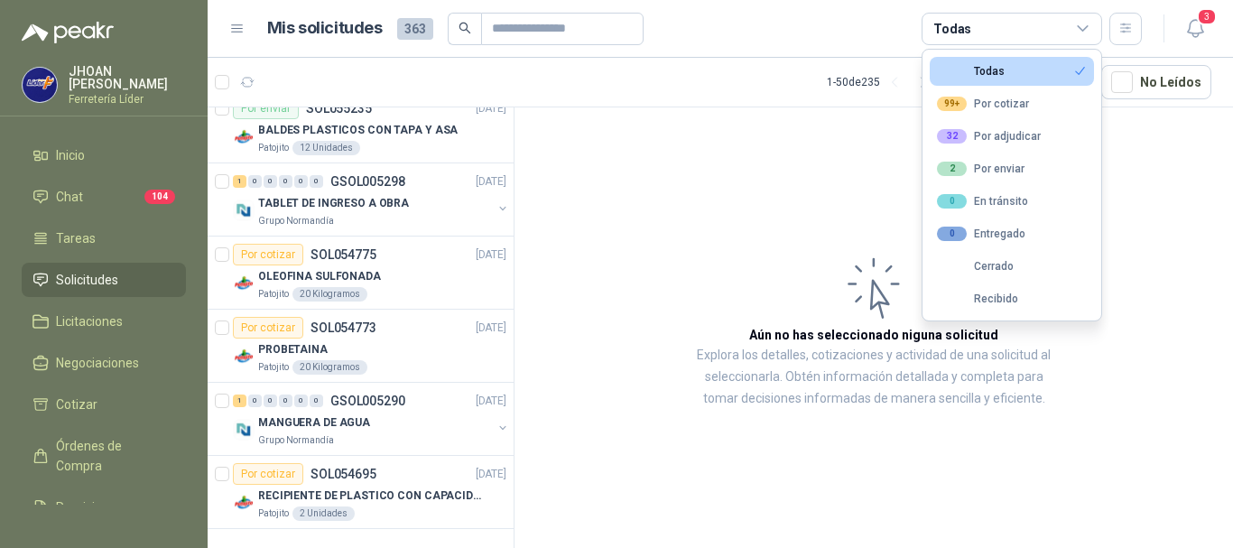
click at [832, 24] on article "Mis solicitudes 363 Todas" at bounding box center [705, 29] width 876 height 33
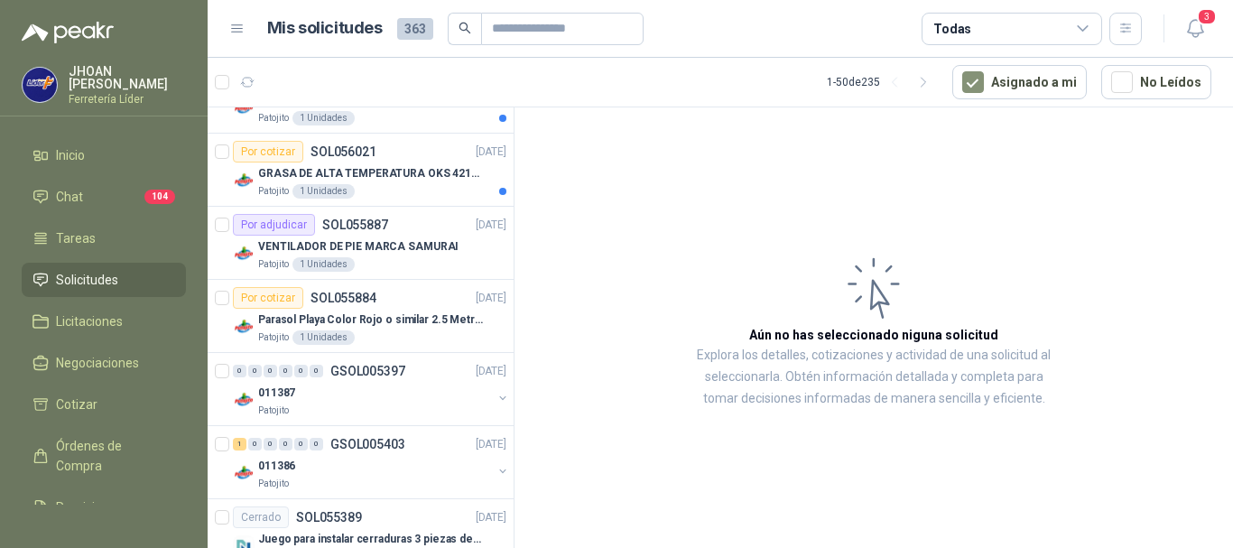
scroll to position [2754, 0]
click at [392, 462] on div "011386" at bounding box center [375, 465] width 234 height 22
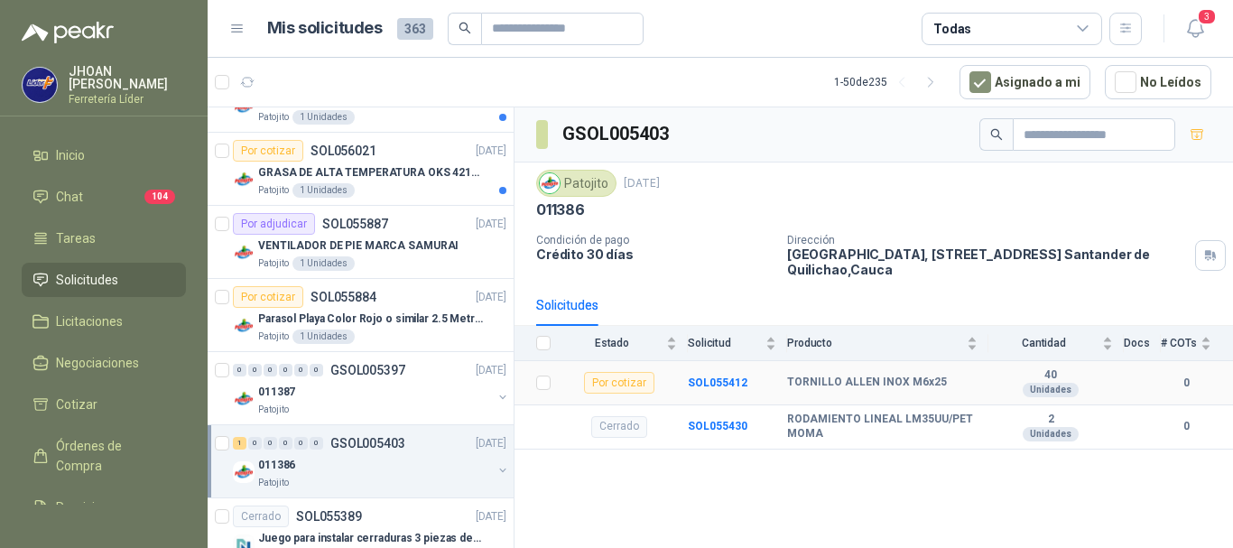
click at [602, 389] on div "Por cotizar" at bounding box center [619, 383] width 70 height 22
click at [597, 387] on div "Por cotizar" at bounding box center [619, 383] width 70 height 22
click at [376, 455] on div "011386" at bounding box center [375, 465] width 234 height 22
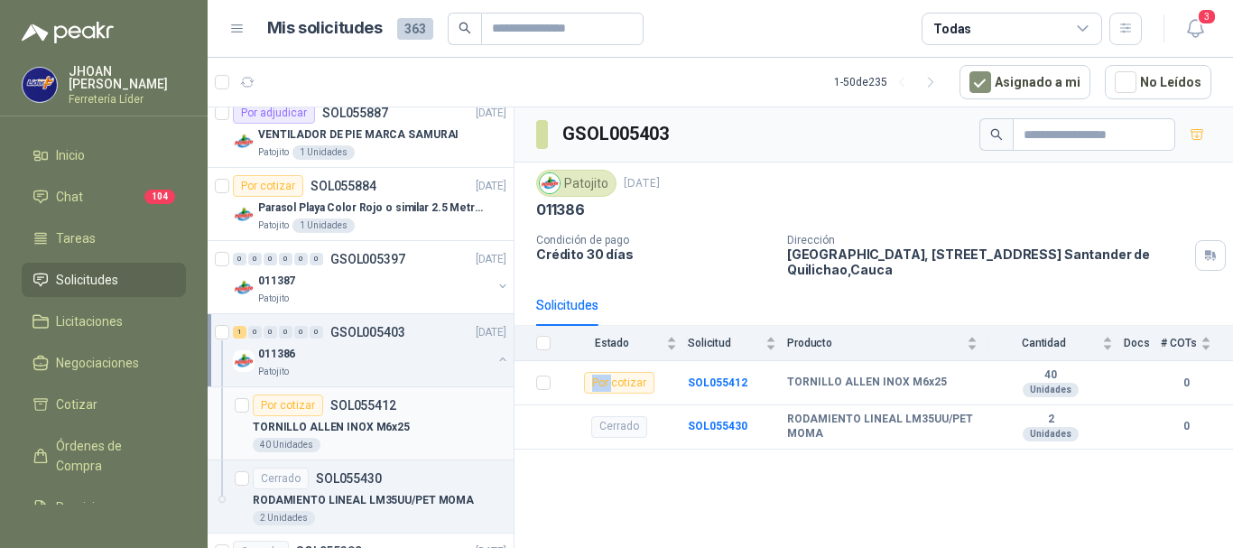
scroll to position [2874, 0]
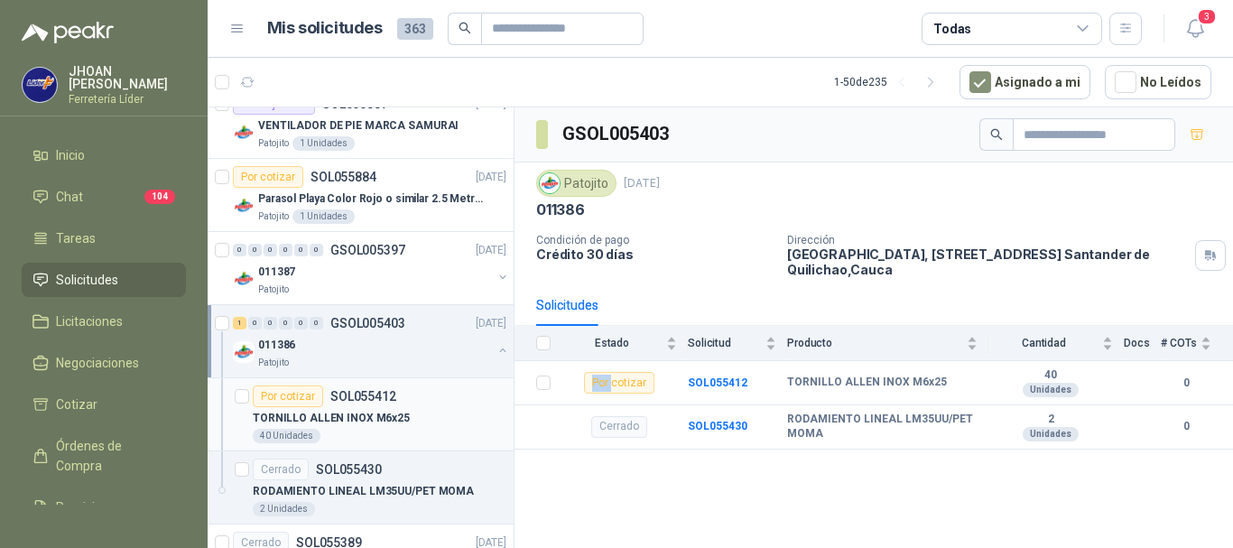
click at [285, 386] on div "Por cotizar" at bounding box center [288, 397] width 70 height 22
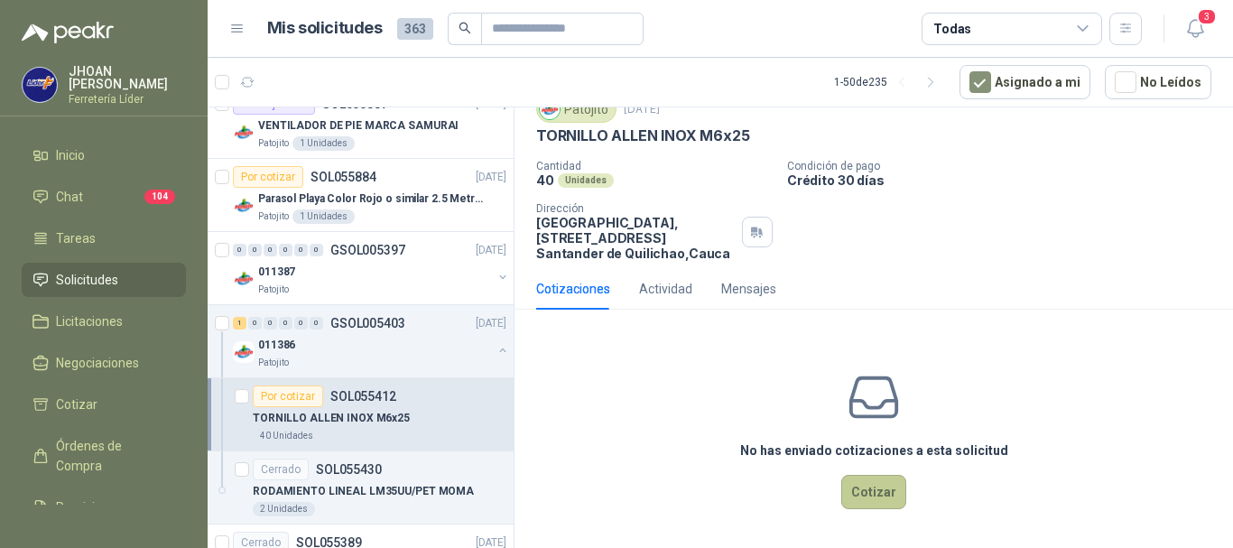
click at [855, 503] on button "Cotizar" at bounding box center [873, 492] width 65 height 34
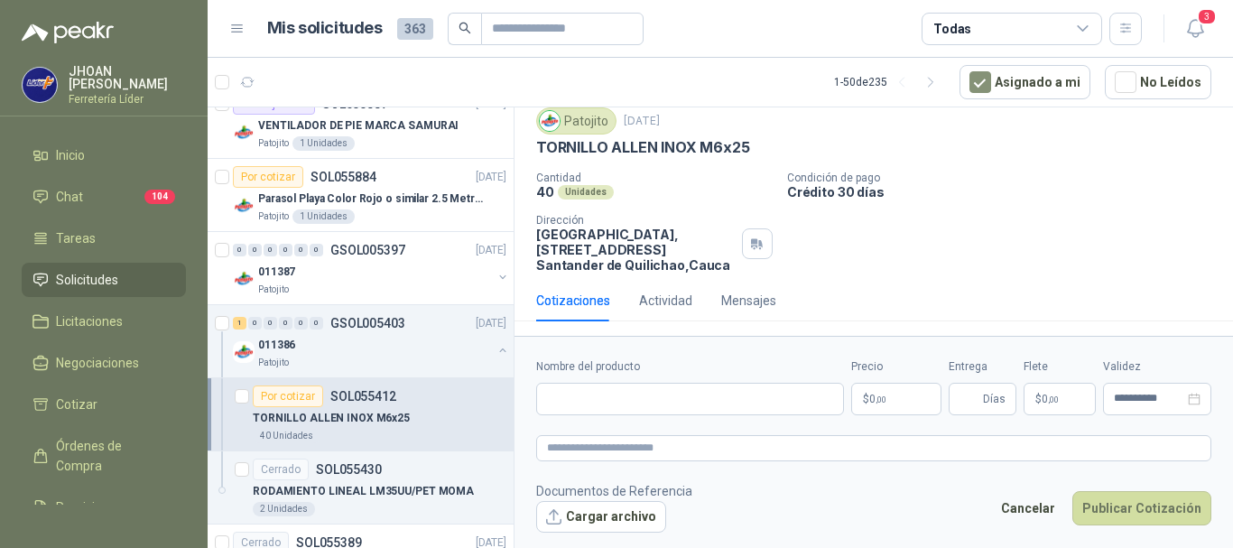
scroll to position [59, 0]
click at [607, 389] on input "Nombre del producto" at bounding box center [690, 399] width 308 height 33
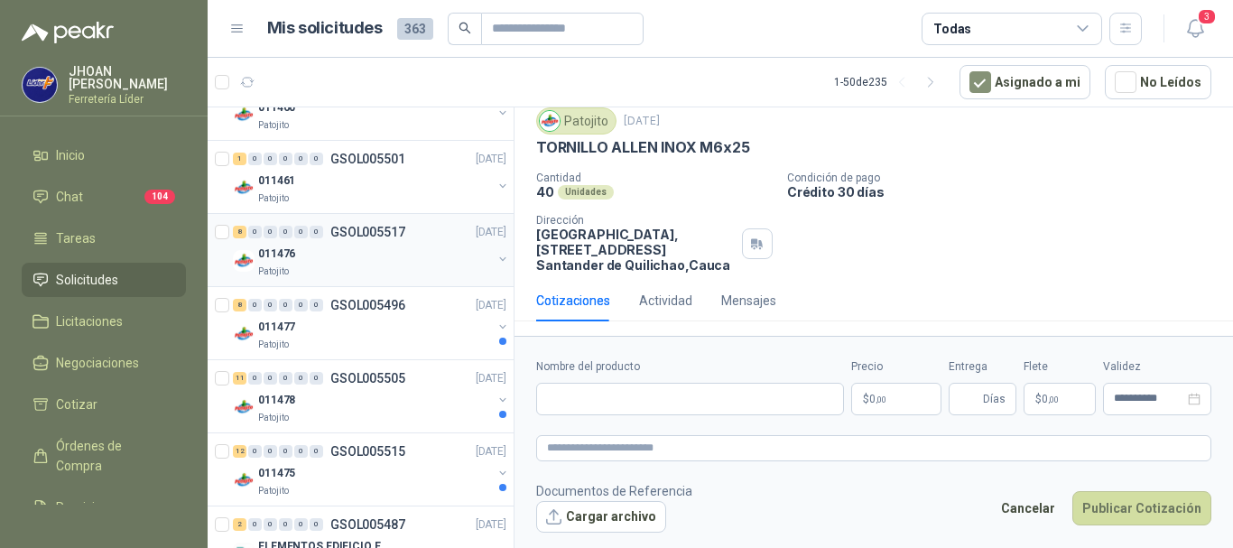
scroll to position [0, 0]
